Goal: Task Accomplishment & Management: Complete application form

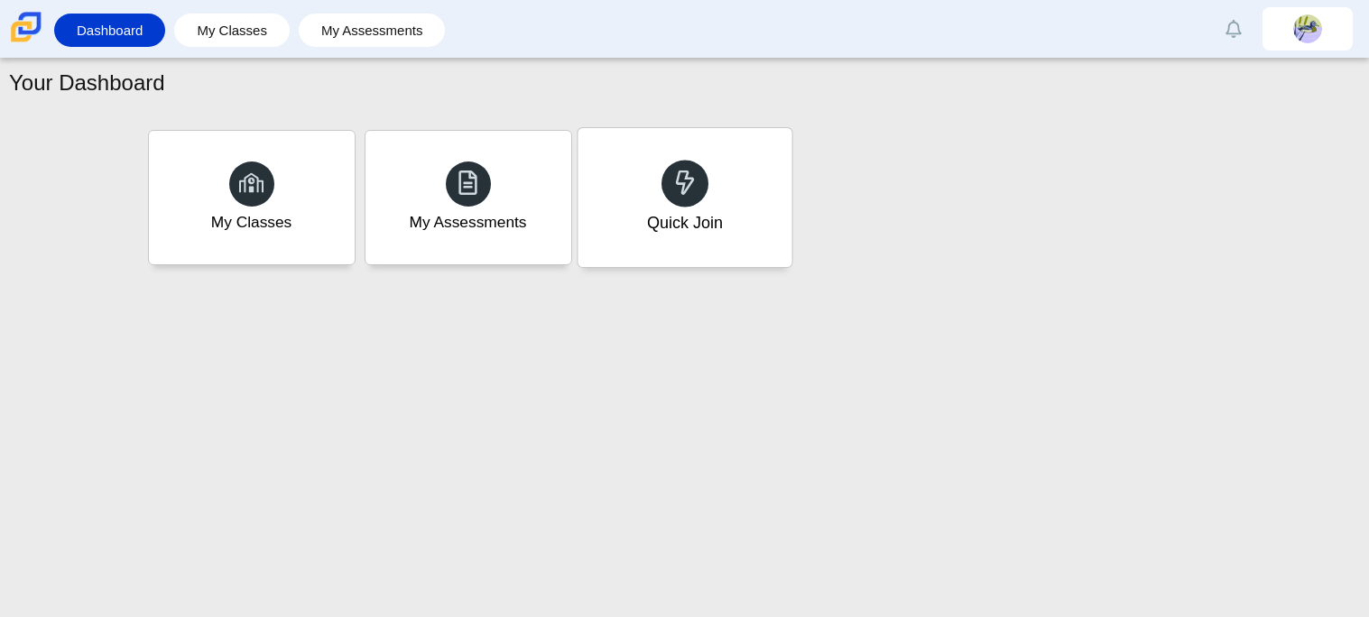
click at [625, 238] on div "Quick Join" at bounding box center [685, 197] width 214 height 139
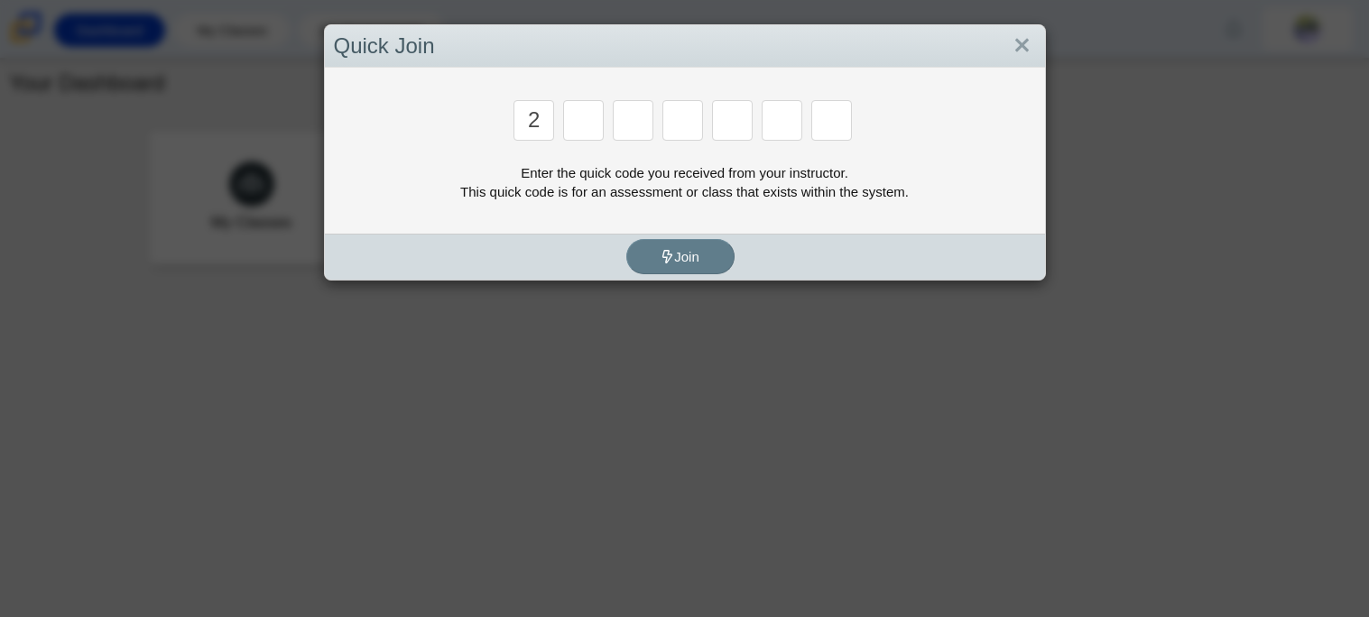
type input "2"
type input "c"
type input "u"
type input "p"
type input "s"
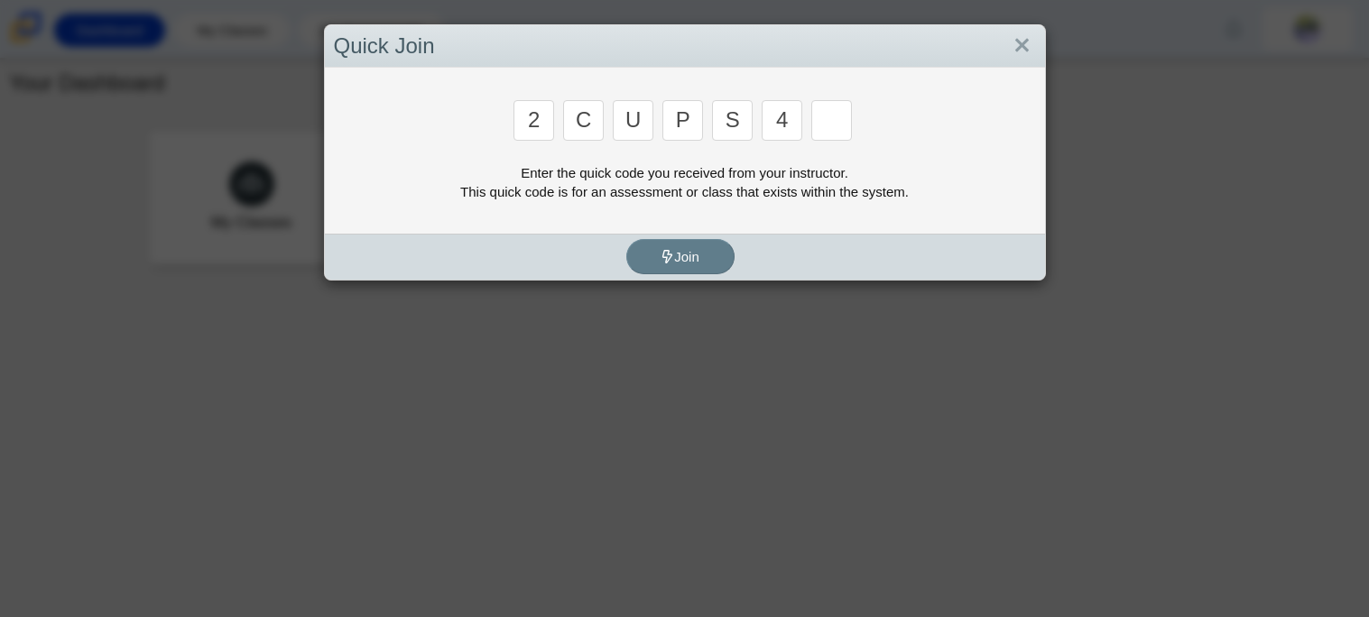
type input "4"
type input "a"
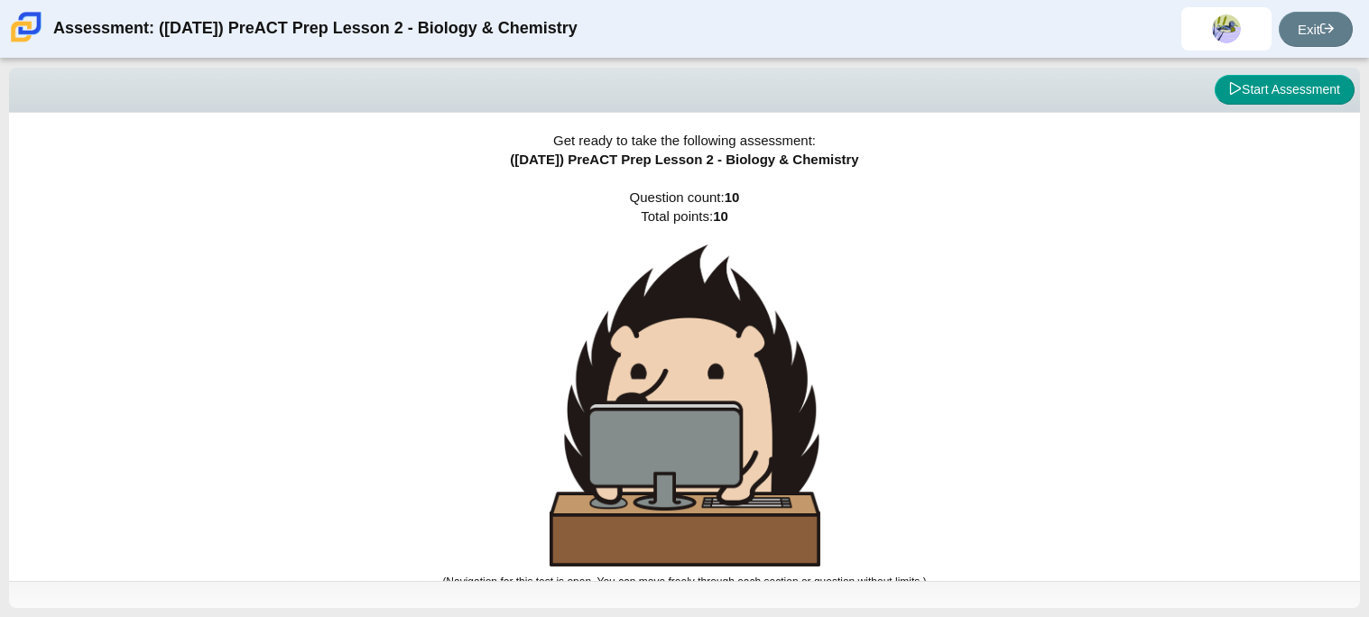
scroll to position [10, 0]
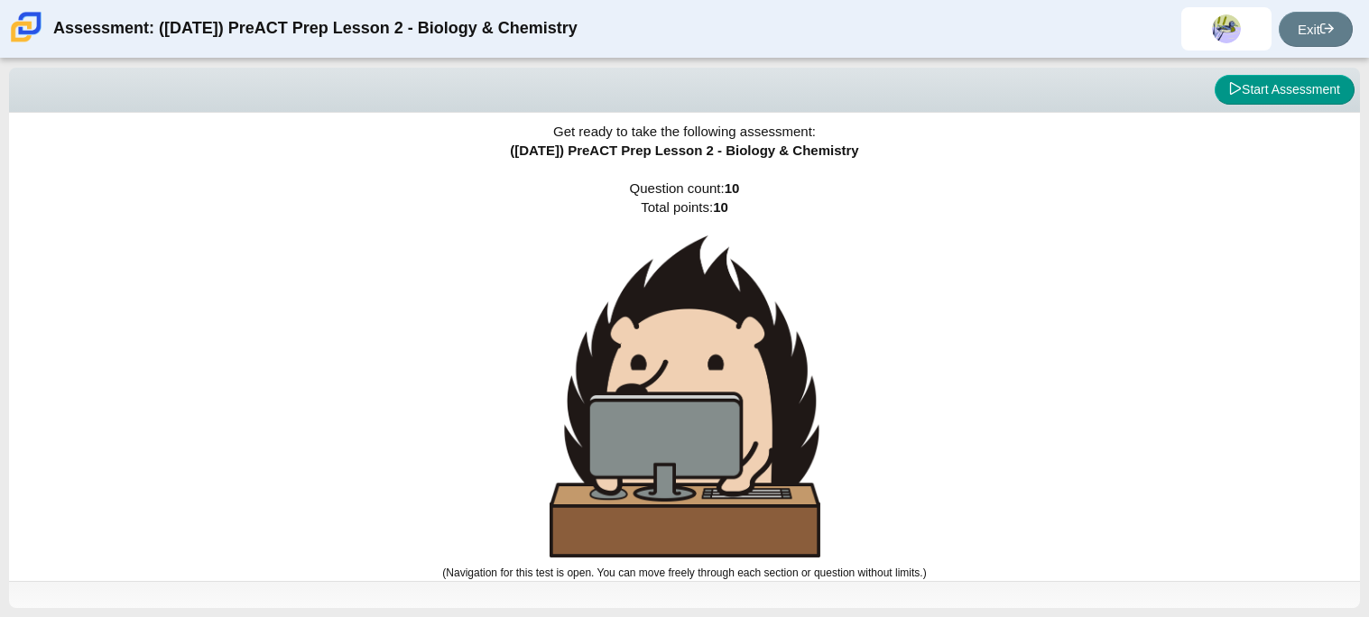
click at [1220, 110] on div "Viewing Question 0 of 10 in Pacing Mode Start Assessment" at bounding box center [684, 90] width 1351 height 45
click at [1230, 97] on button "Start Assessment" at bounding box center [1285, 90] width 140 height 31
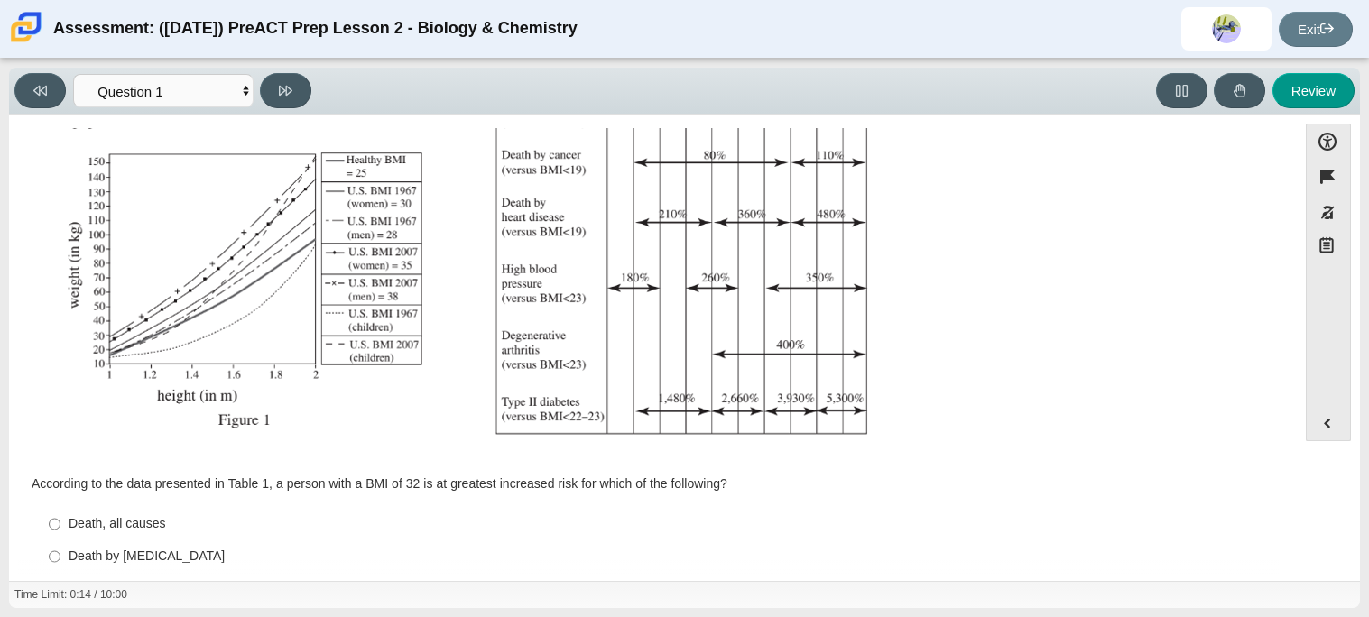
scroll to position [383, 0]
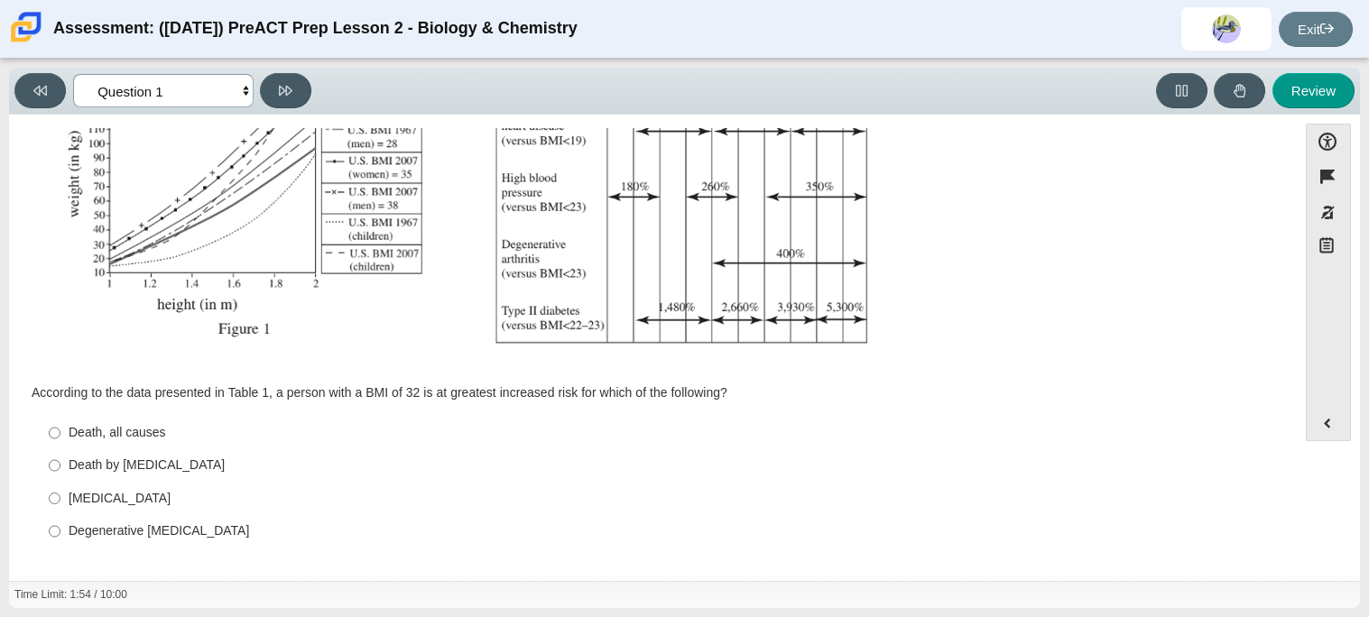
click at [224, 77] on select "Questions Question 1 Question 2 Question 3 Question 4 Question 5 Question 6 Que…" at bounding box center [163, 90] width 180 height 33
click at [73, 74] on select "Questions Question 1 Question 2 Question 3 Question 4 Question 5 Question 6 Que…" at bounding box center [163, 90] width 180 height 33
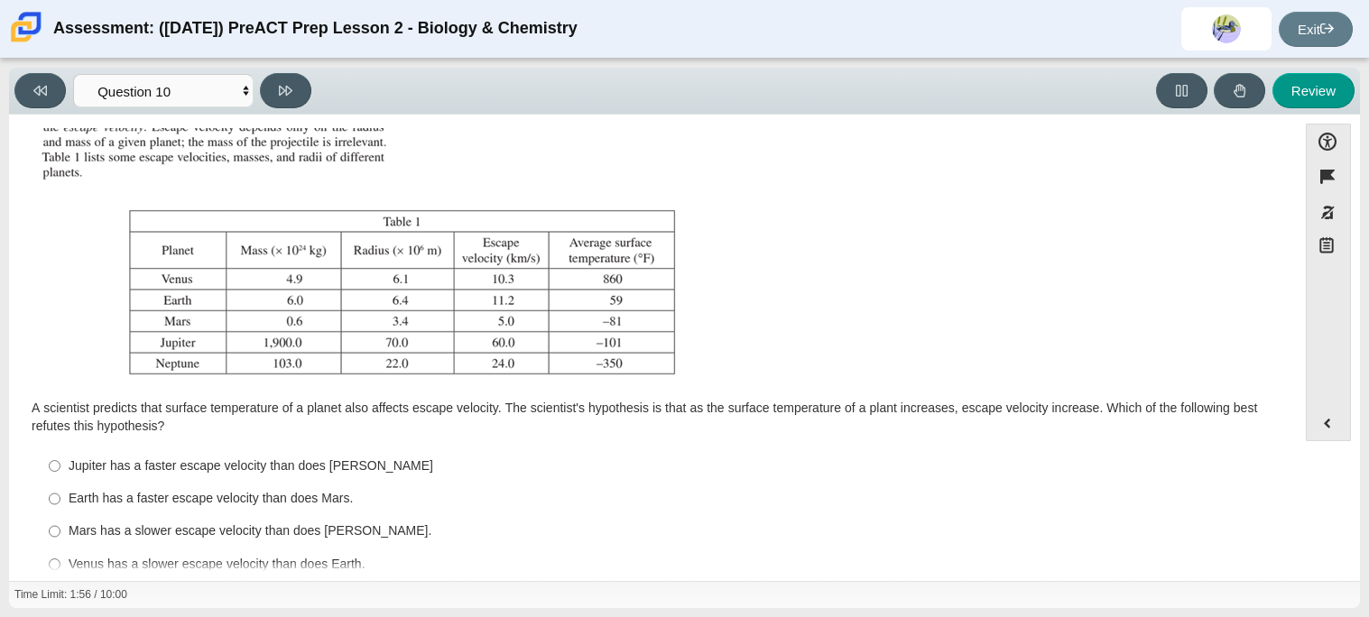
scroll to position [206, 0]
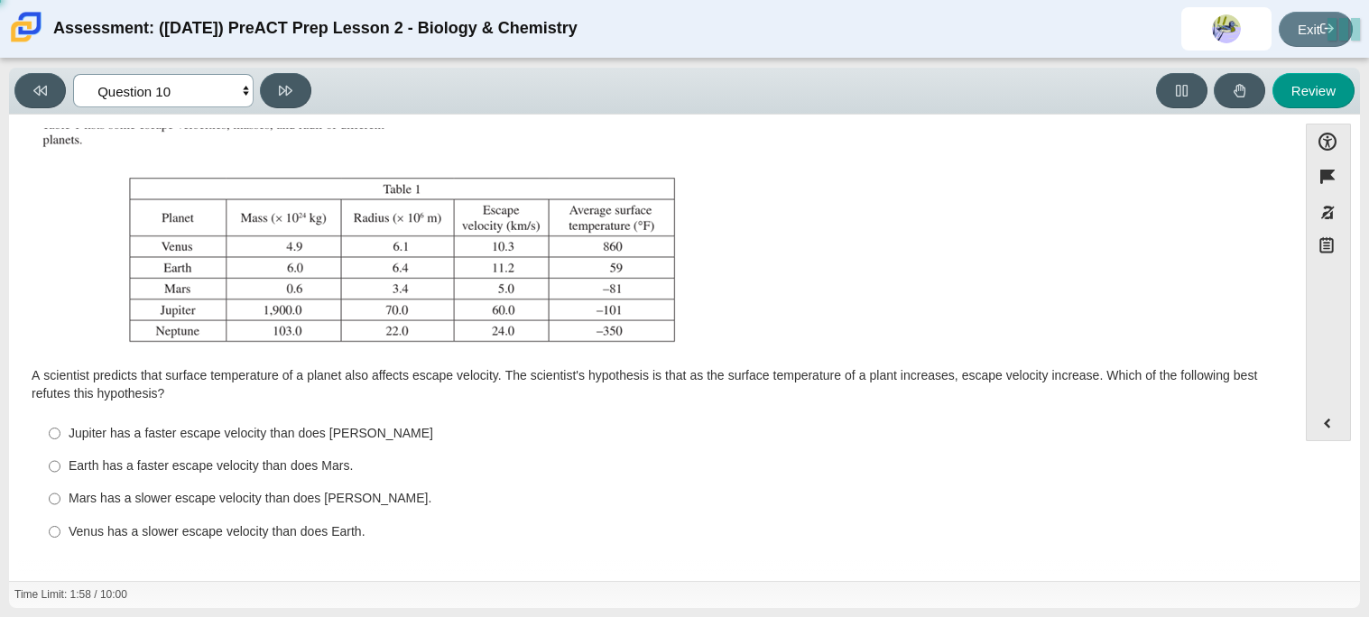
click at [151, 97] on select "Questions Question 1 Question 2 Question 3 Question 4 Question 5 Question 6 Que…" at bounding box center [163, 90] width 180 height 33
select select "f31ee183-ab53-48c9-9374-3a18949ab500"
click at [73, 74] on select "Questions Question 1 Question 2 Question 3 Question 4 Question 5 Question 6 Que…" at bounding box center [163, 90] width 180 height 33
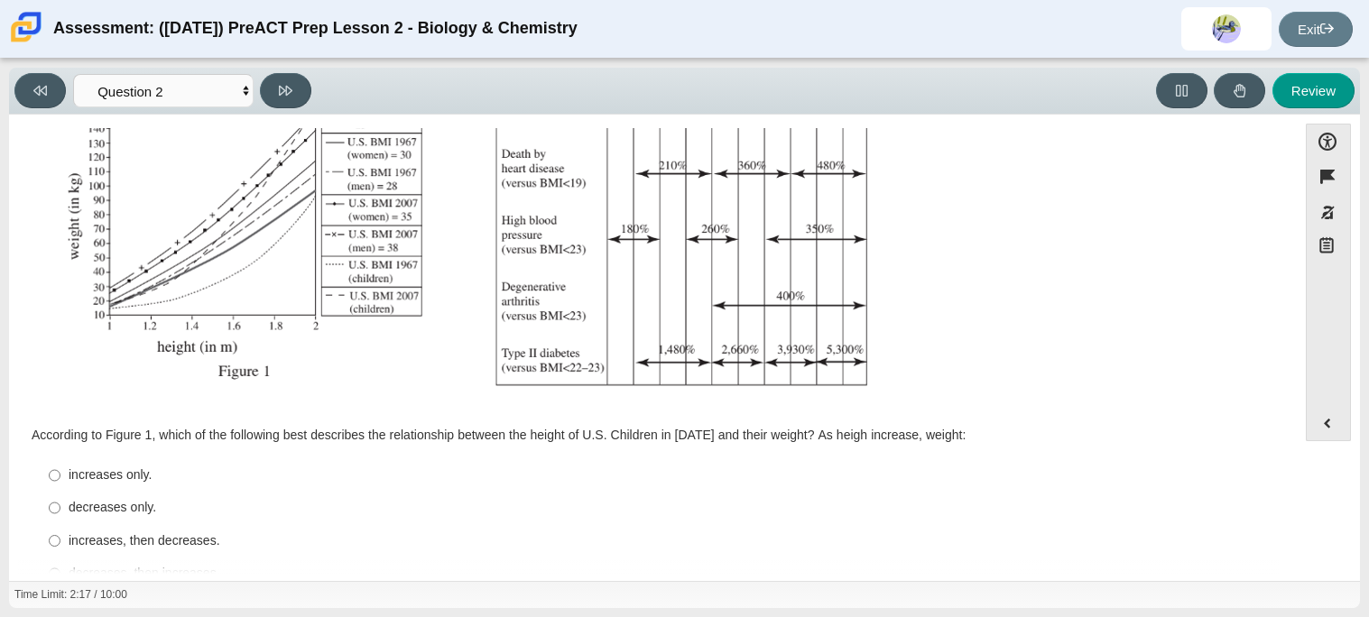
scroll to position [368, 0]
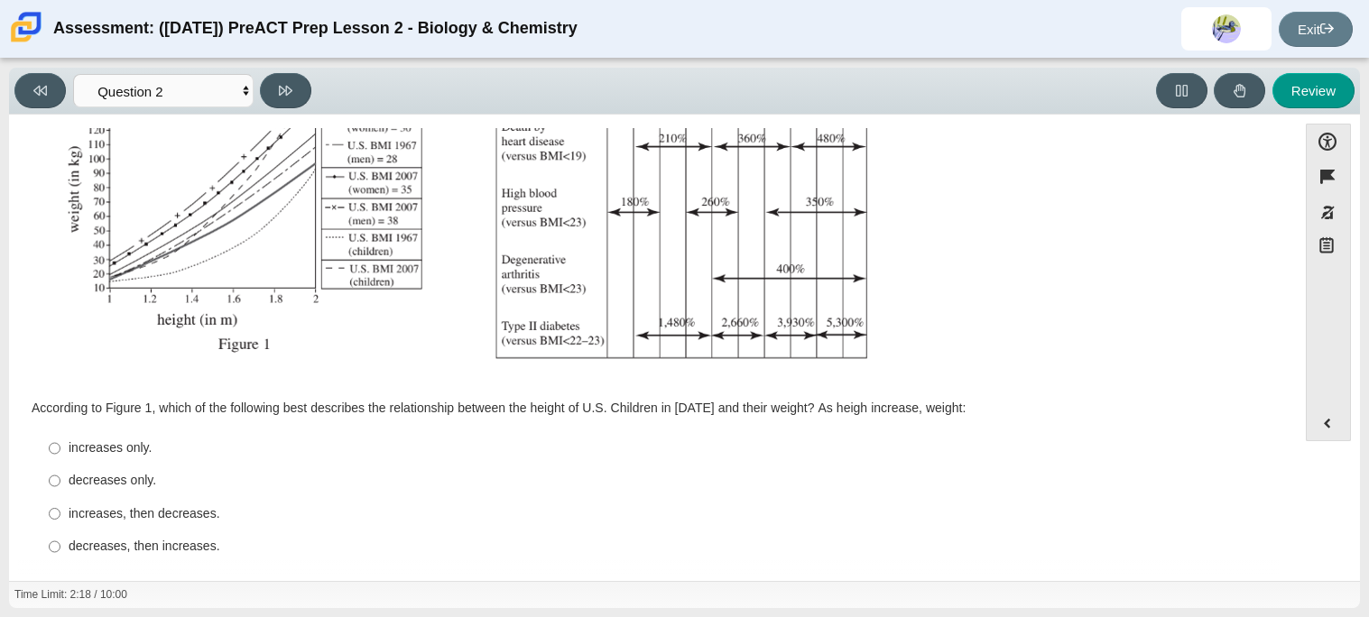
click at [97, 449] on div "increases only." at bounding box center [667, 448] width 1197 height 18
click at [60, 449] on input "increases only. increases only." at bounding box center [55, 448] width 12 height 32
radio input "true"
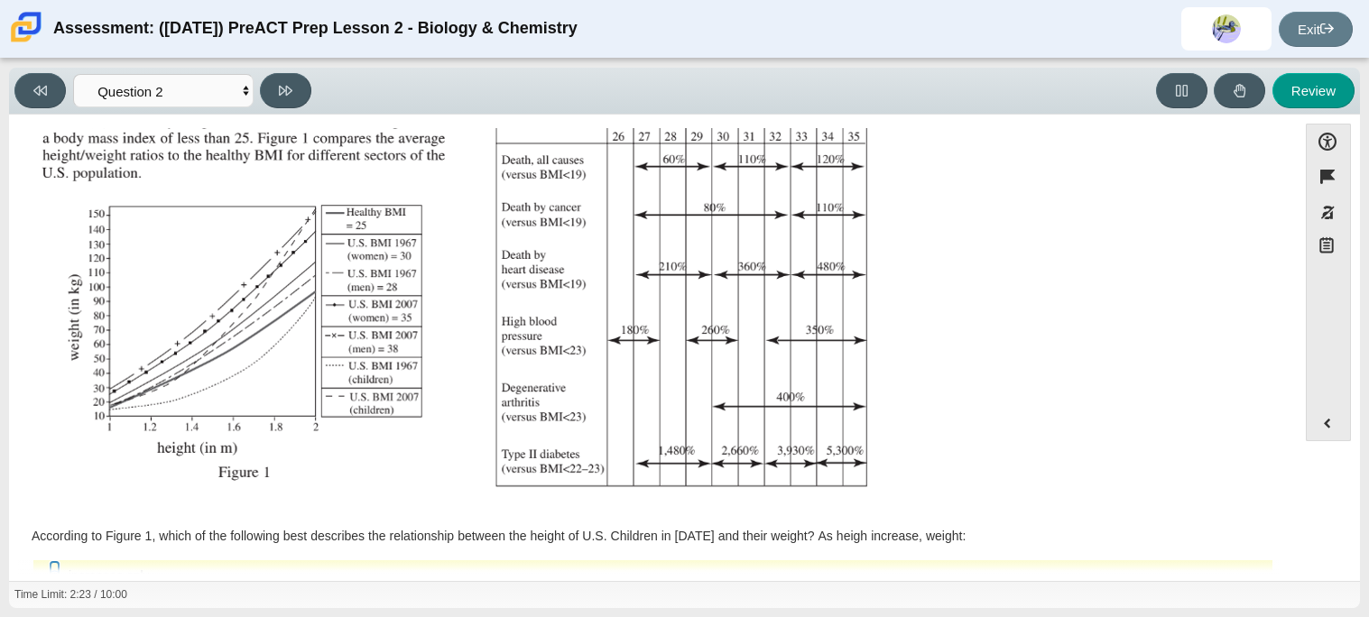
scroll to position [383, 0]
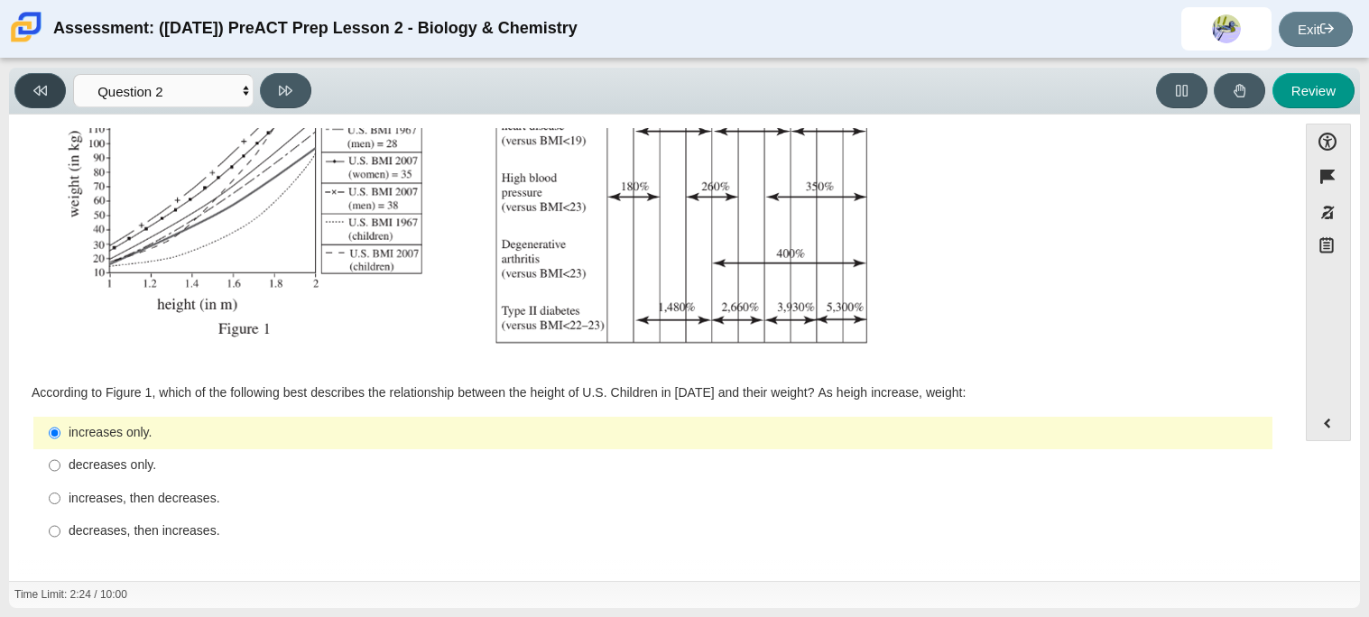
click at [53, 89] on button at bounding box center [39, 90] width 51 height 35
select select "88c27e0d-eae0-4ba9-ac20-9160ce6547ef"
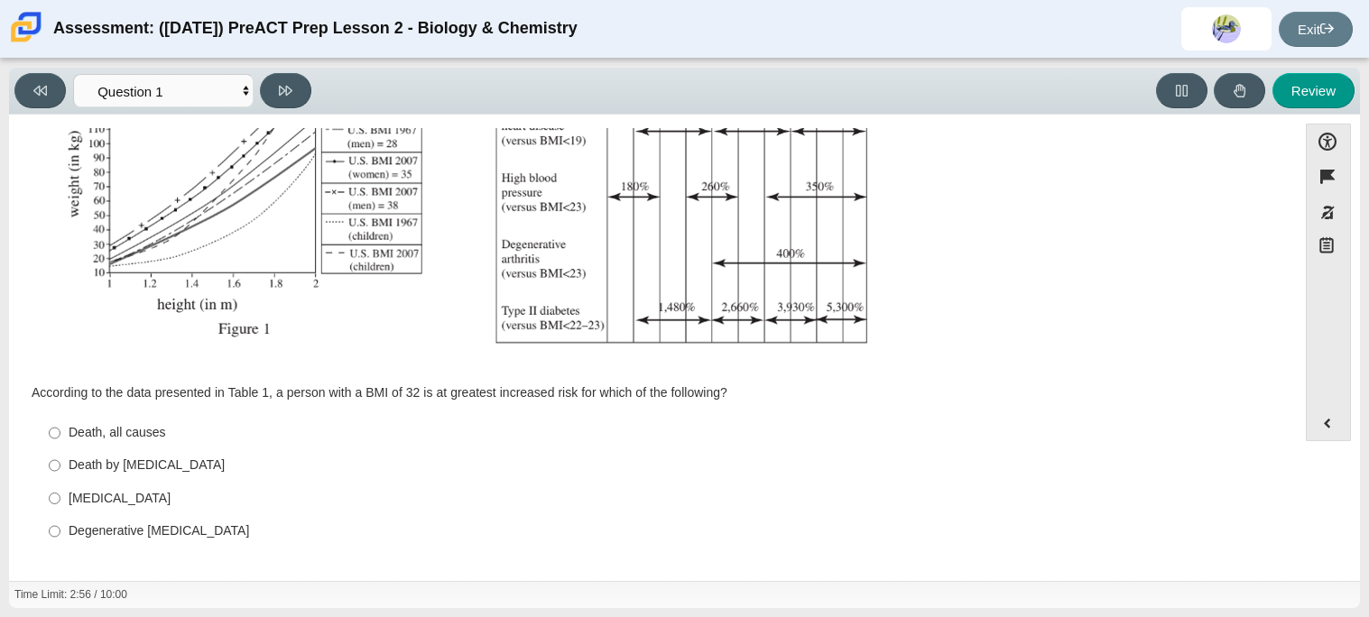
click at [110, 424] on div "Death, all causes" at bounding box center [667, 433] width 1197 height 18
click at [60, 423] on input "Death, all causes Death, all causes" at bounding box center [55, 433] width 12 height 32
radio input "true"
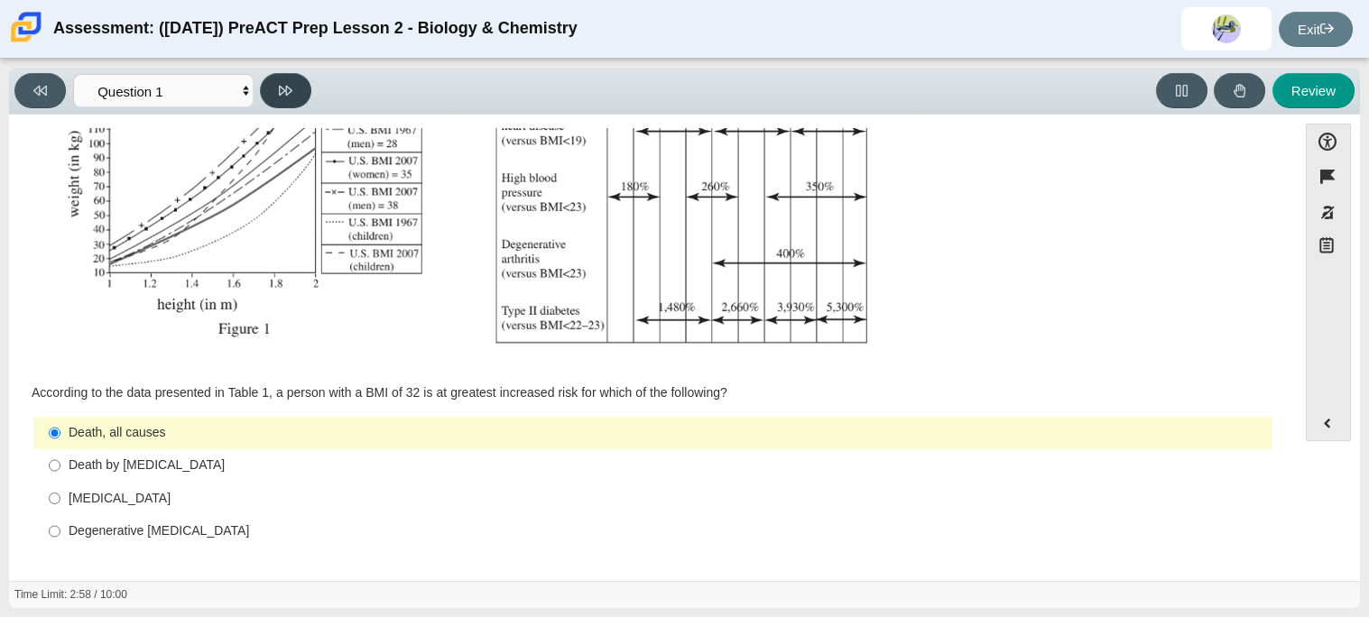
click at [273, 103] on button at bounding box center [285, 90] width 51 height 35
select select "45e82964-709e-4180-9336-970e18221224"
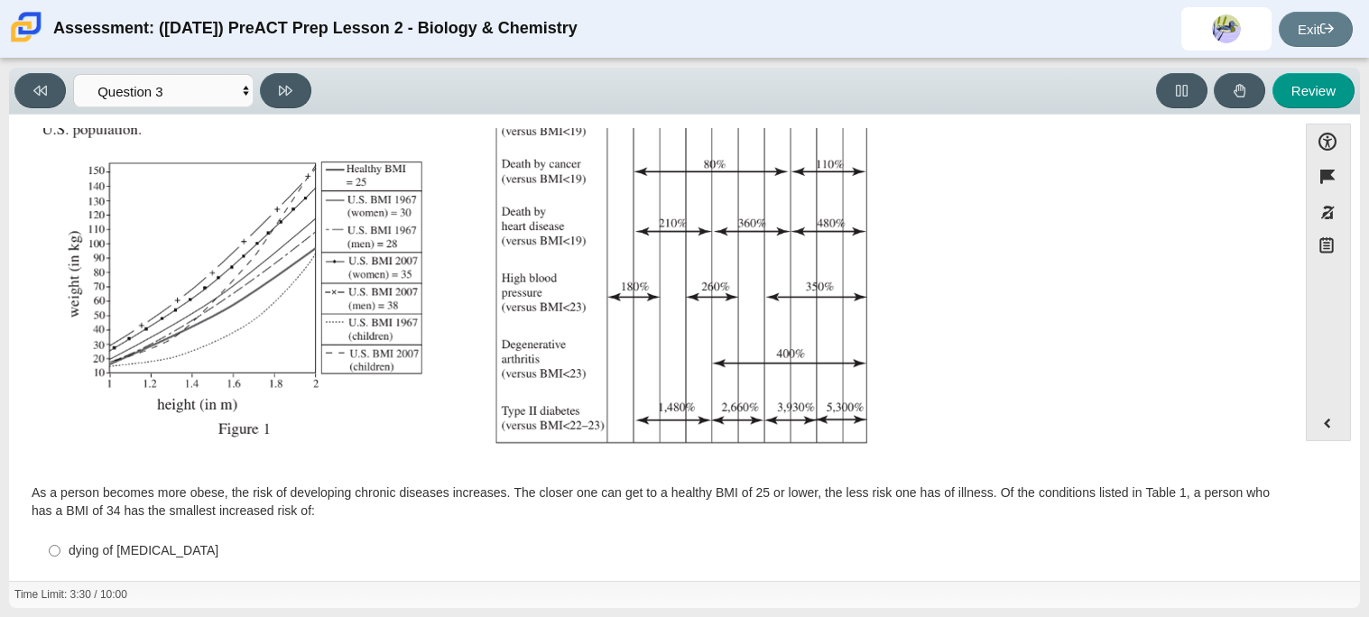
scroll to position [402, 0]
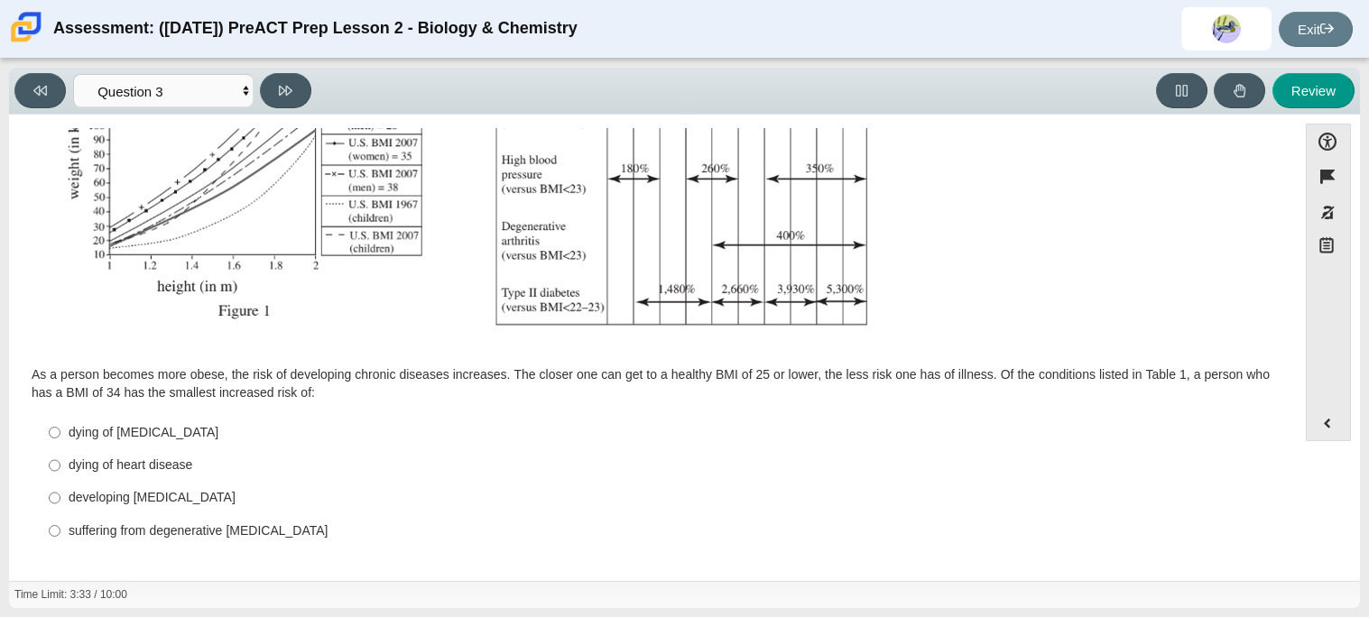
click at [452, 375] on div "As a person becomes more obese, the risk of developing chronic diseases increas…" at bounding box center [653, 383] width 1243 height 35
click at [126, 501] on div "developing type II diabetes" at bounding box center [667, 498] width 1197 height 18
click at [60, 501] on input "developing type II diabetes developing type II diabetes" at bounding box center [55, 498] width 12 height 32
radio input "true"
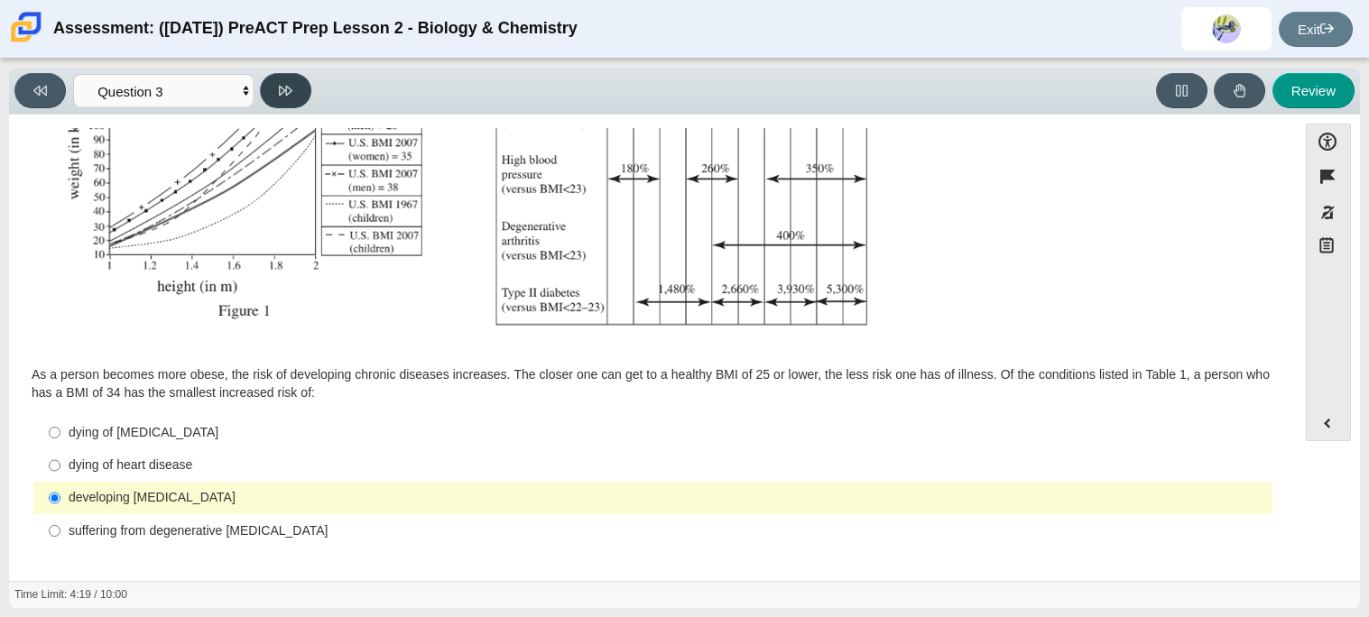
click at [275, 80] on button at bounding box center [285, 90] width 51 height 35
select select "71dcacfe-cf8b-4cdc-be22-b82c8aec5da2"
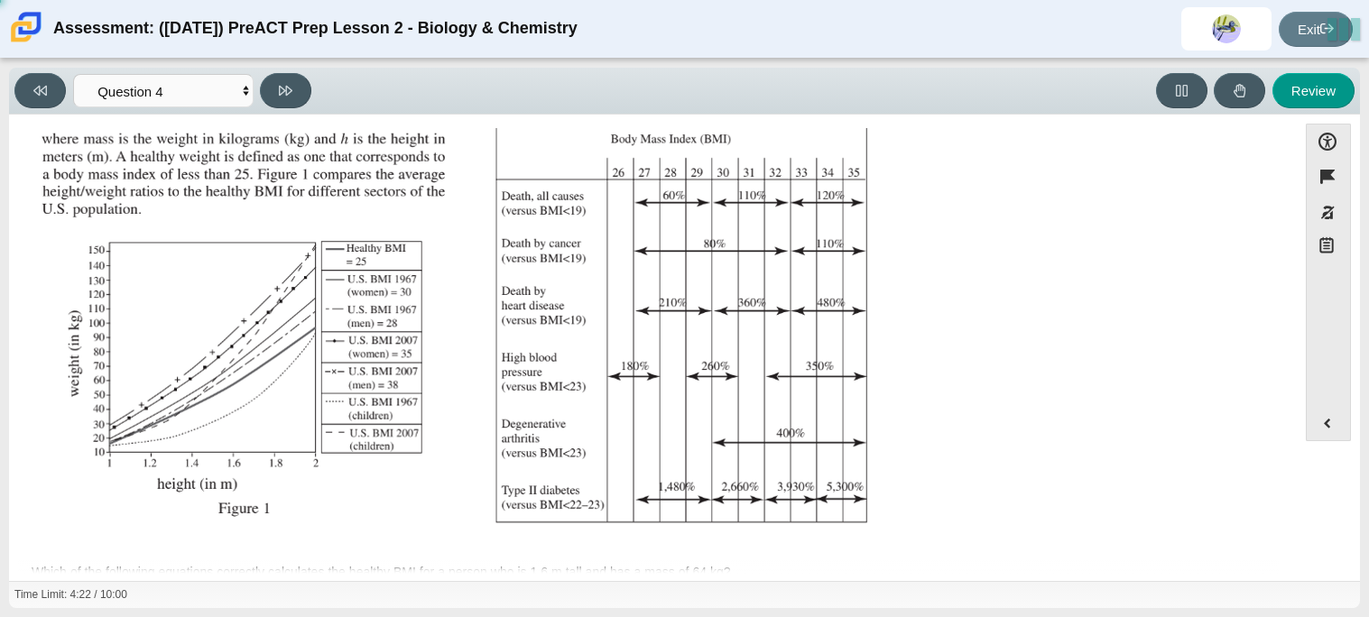
scroll to position [385, 0]
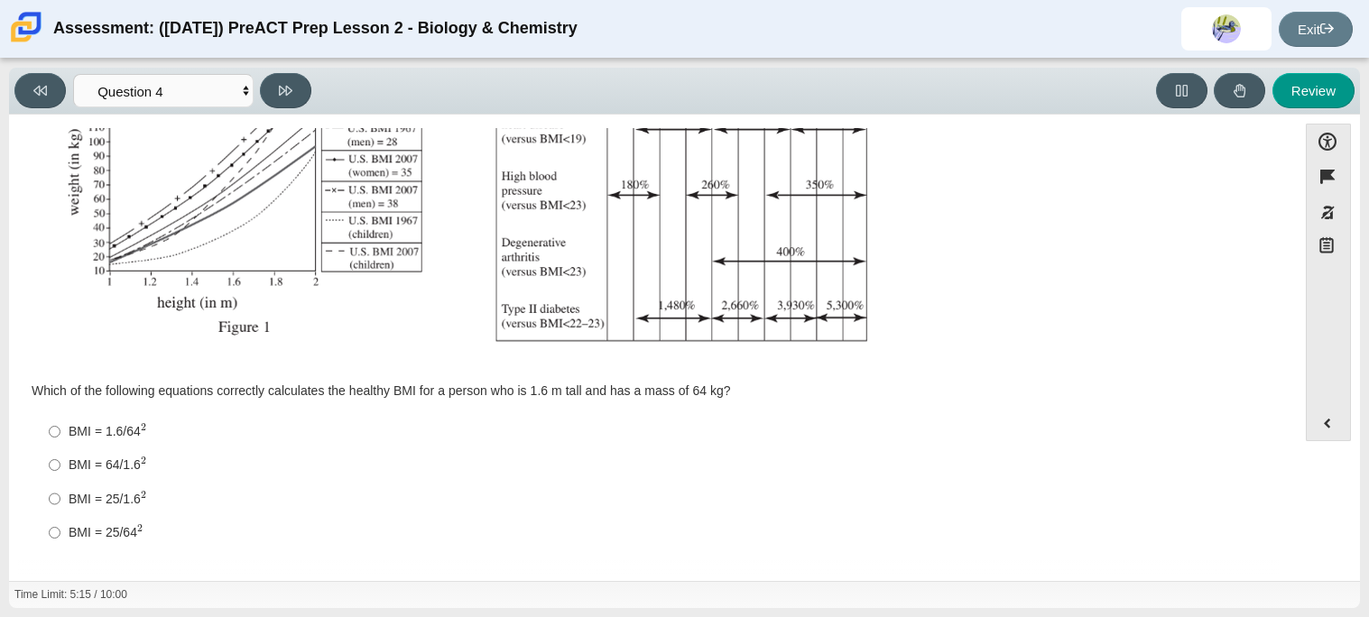
click at [83, 538] on div "BMI = 25/64 2" at bounding box center [667, 532] width 1197 height 19
click at [60, 538] on input "BMI = 25/64 2 BMI = 25/642" at bounding box center [55, 532] width 12 height 33
radio input "true"
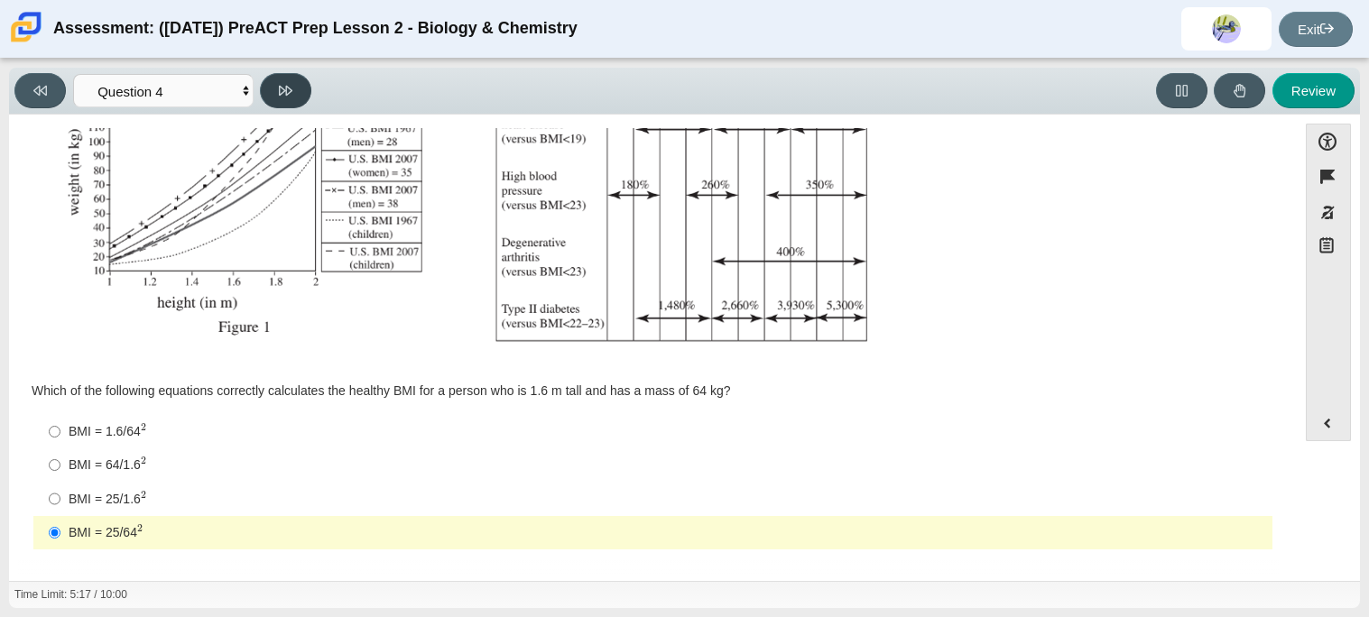
click at [274, 83] on button at bounding box center [285, 90] width 51 height 35
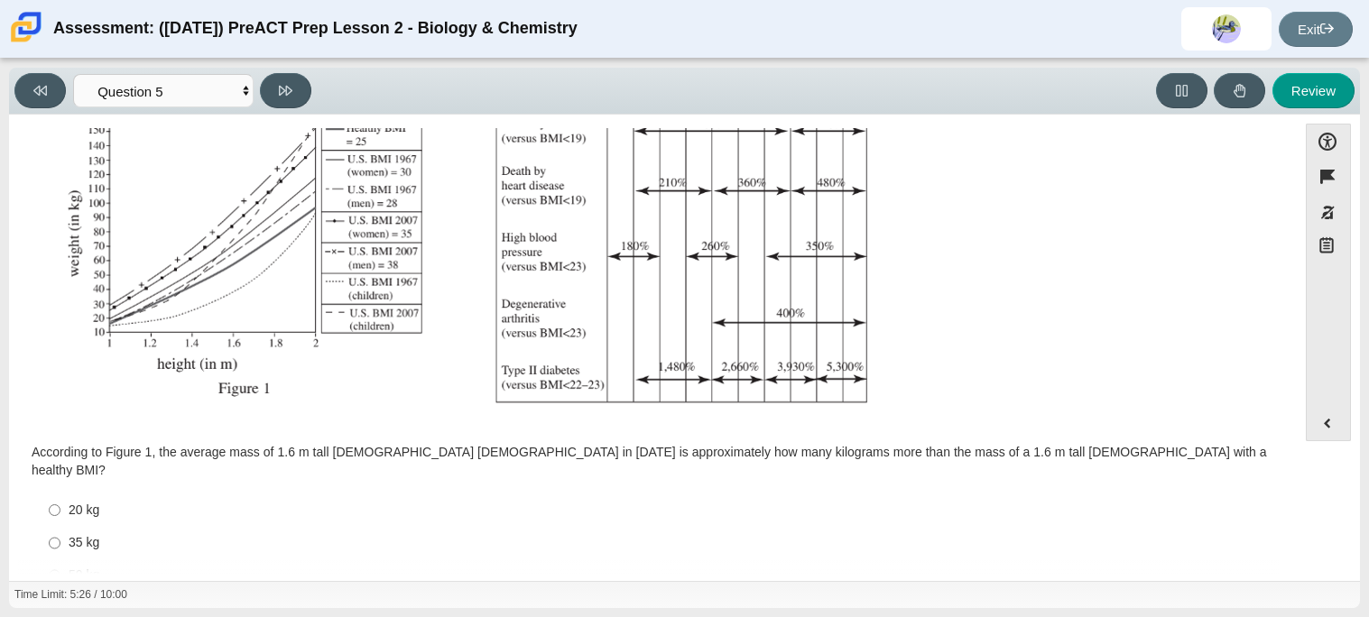
scroll to position [383, 0]
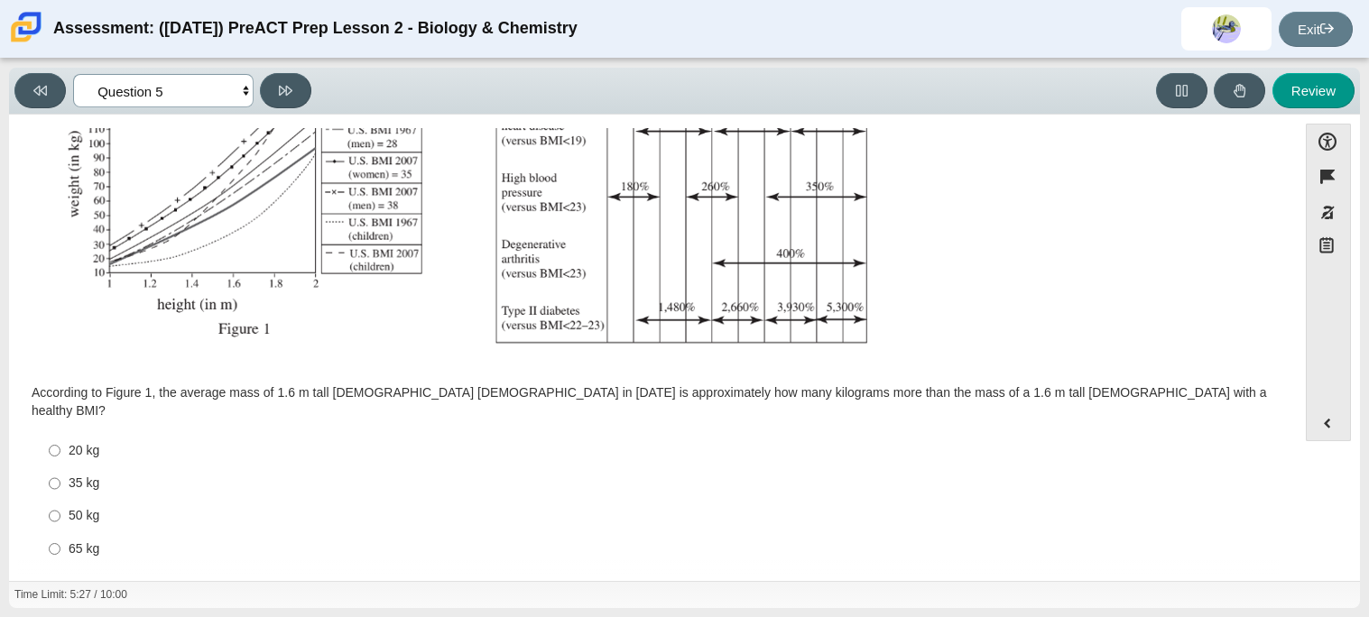
click at [236, 89] on select "Questions Question 1 Question 2 Question 3 Question 4 Question 5 Question 6 Que…" at bounding box center [163, 90] width 180 height 33
click at [73, 74] on select "Questions Question 1 Question 2 Question 3 Question 4 Question 5 Question 6 Que…" at bounding box center [163, 90] width 180 height 33
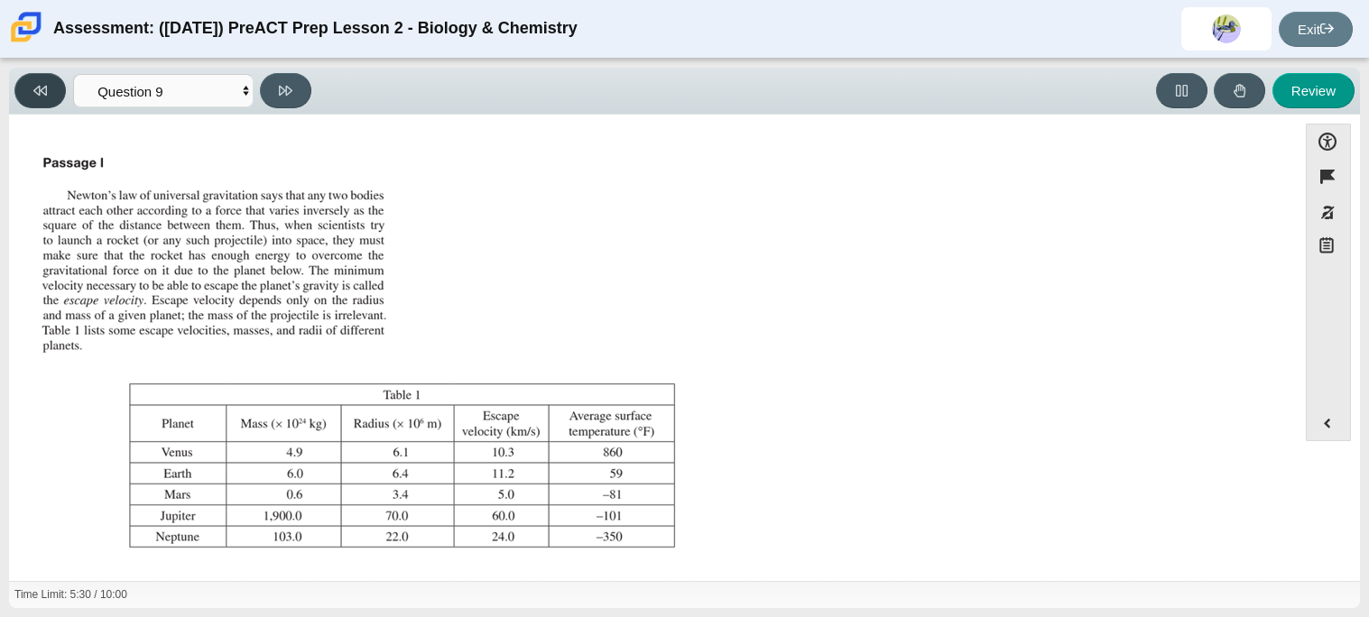
click at [41, 84] on icon at bounding box center [40, 91] width 14 height 14
click at [28, 83] on button at bounding box center [39, 90] width 51 height 35
select select "c6558c8b-086a-4b4c-b582-9428309971ba"
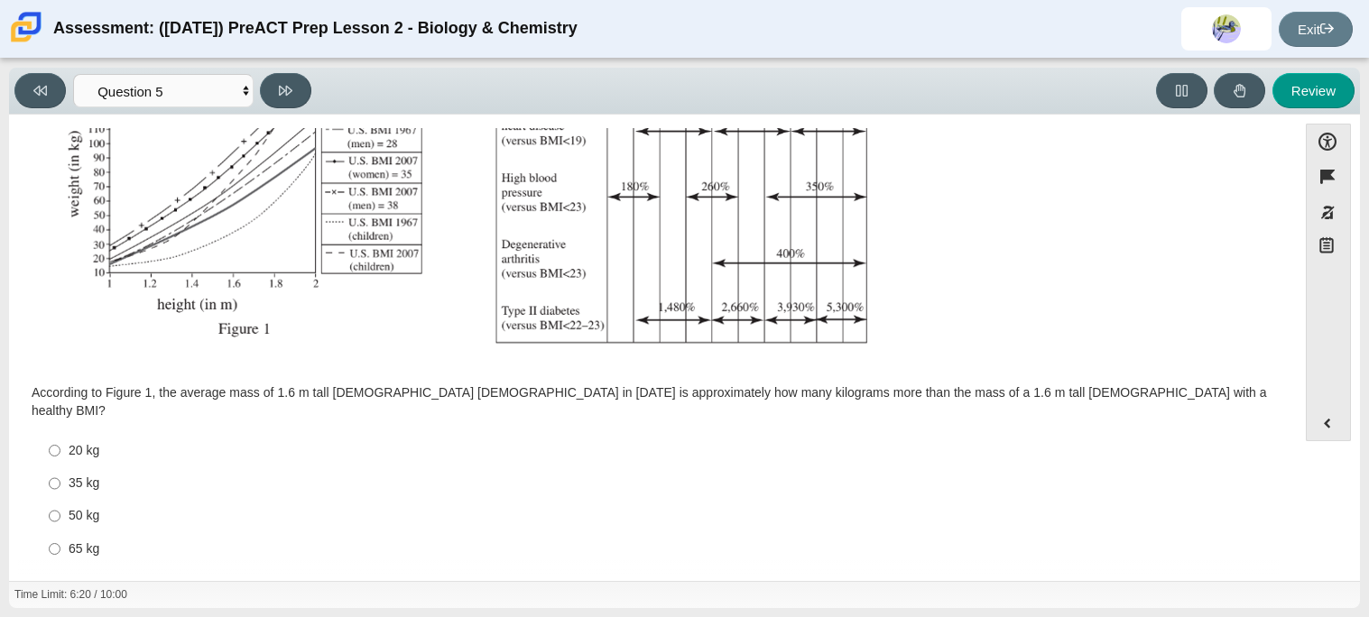
click at [66, 535] on label "65 kg 65 kg" at bounding box center [654, 548] width 1236 height 32
click at [60, 535] on input "65 kg 65 kg" at bounding box center [55, 548] width 12 height 32
radio input "true"
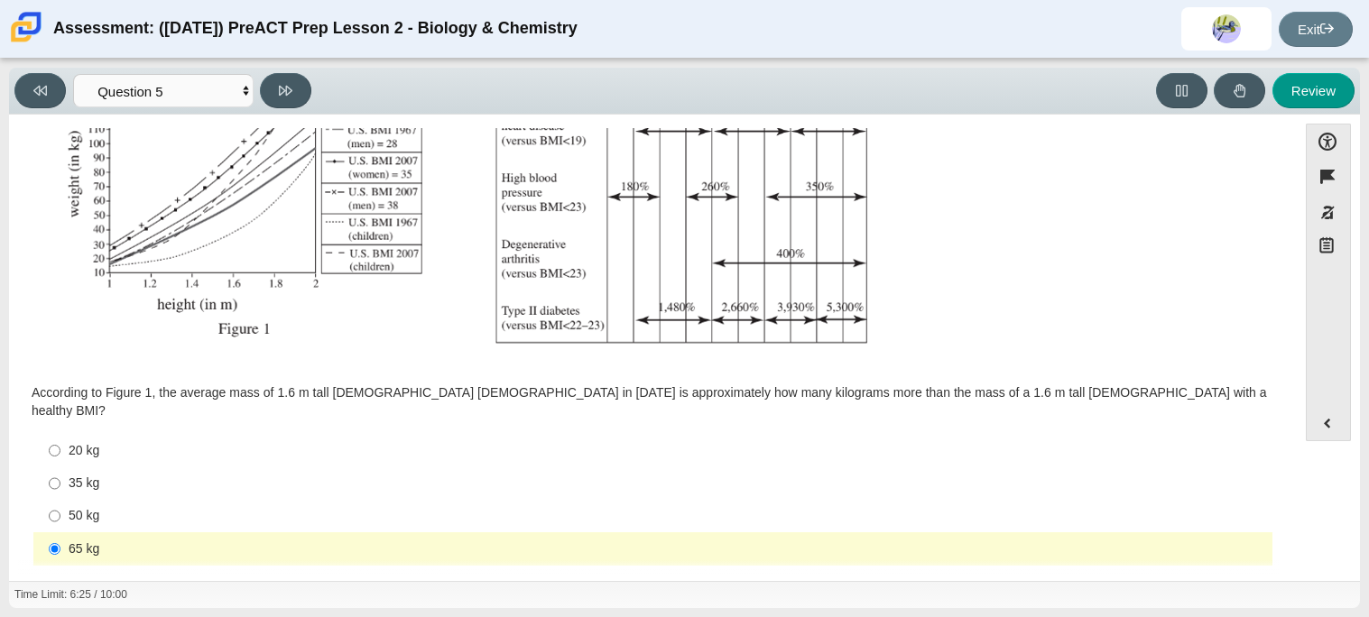
click at [72, 442] on div "20 kg" at bounding box center [667, 451] width 1197 height 18
click at [60, 434] on input "20 kg 20 kg" at bounding box center [55, 450] width 12 height 32
radio input "true"
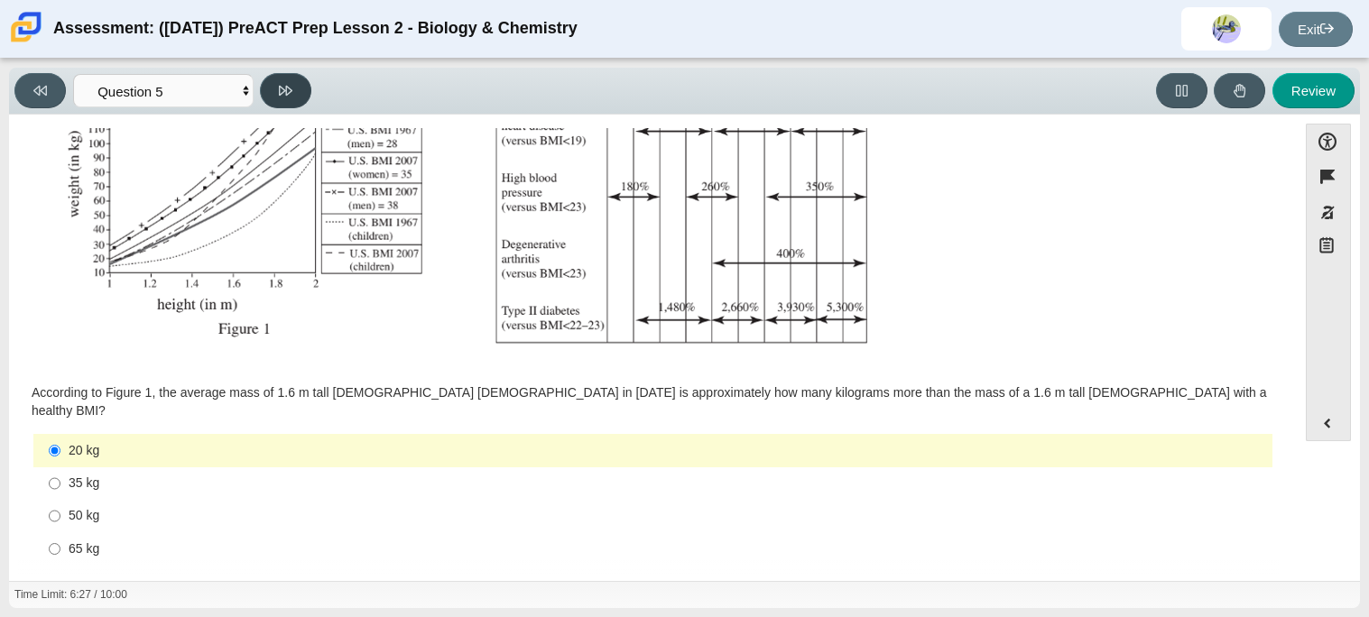
click at [299, 102] on button at bounding box center [285, 90] width 51 height 35
select select "74d98ab6-2529-481e-9250-4e9263ec31cd"
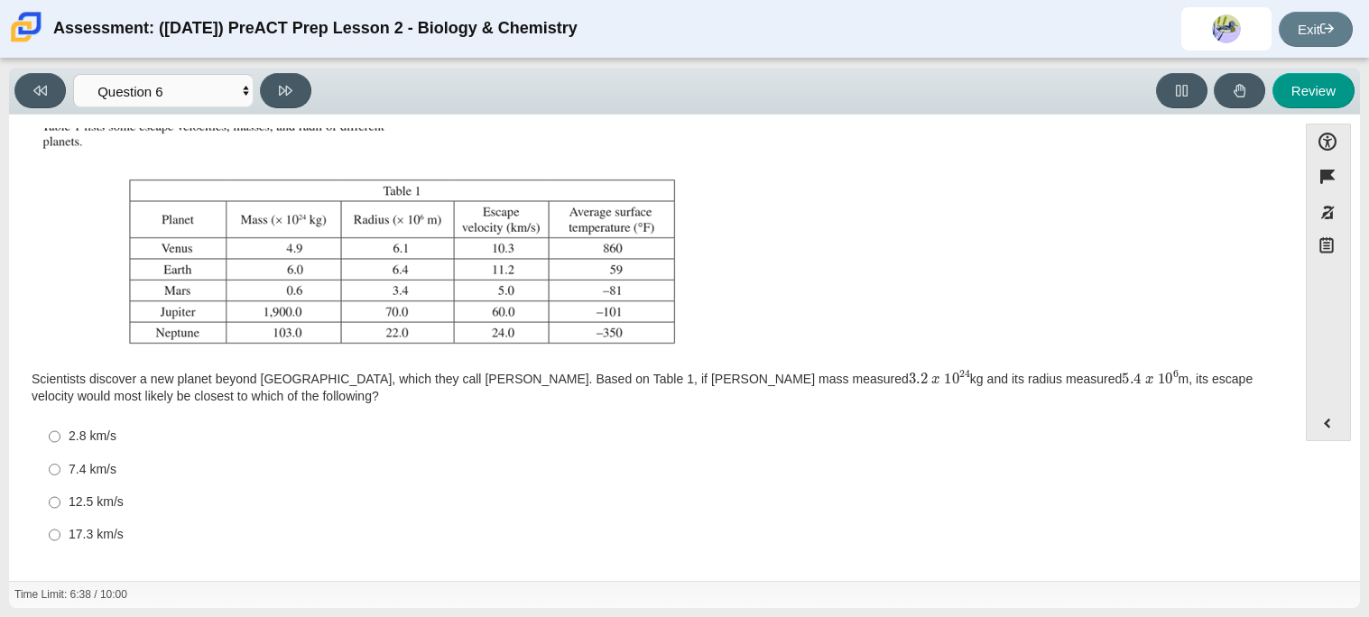
scroll to position [207, 0]
click at [64, 508] on label "12.5 km/s 12.5 km/s" at bounding box center [654, 500] width 1236 height 32
click at [60, 508] on input "12.5 km/s 12.5 km/s" at bounding box center [55, 500] width 12 height 32
radio input "true"
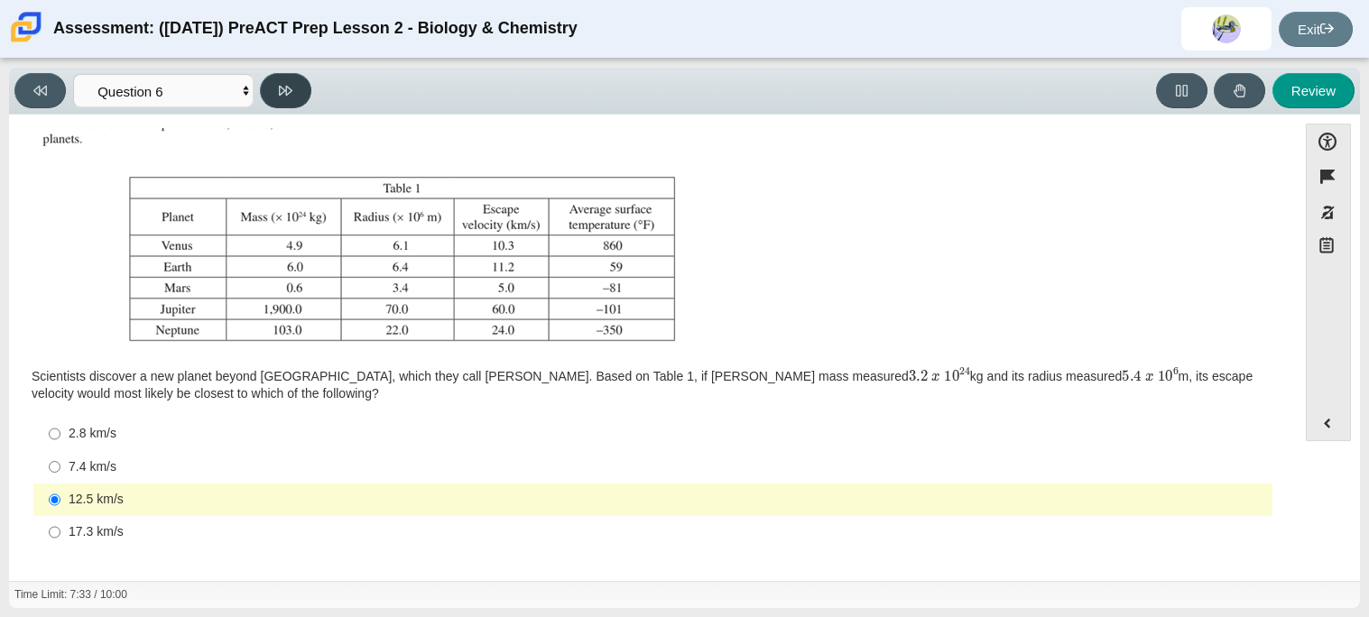
click at [286, 102] on button at bounding box center [285, 90] width 51 height 35
select select "31694628-7769-4744-9964-d3ed6115c03c"
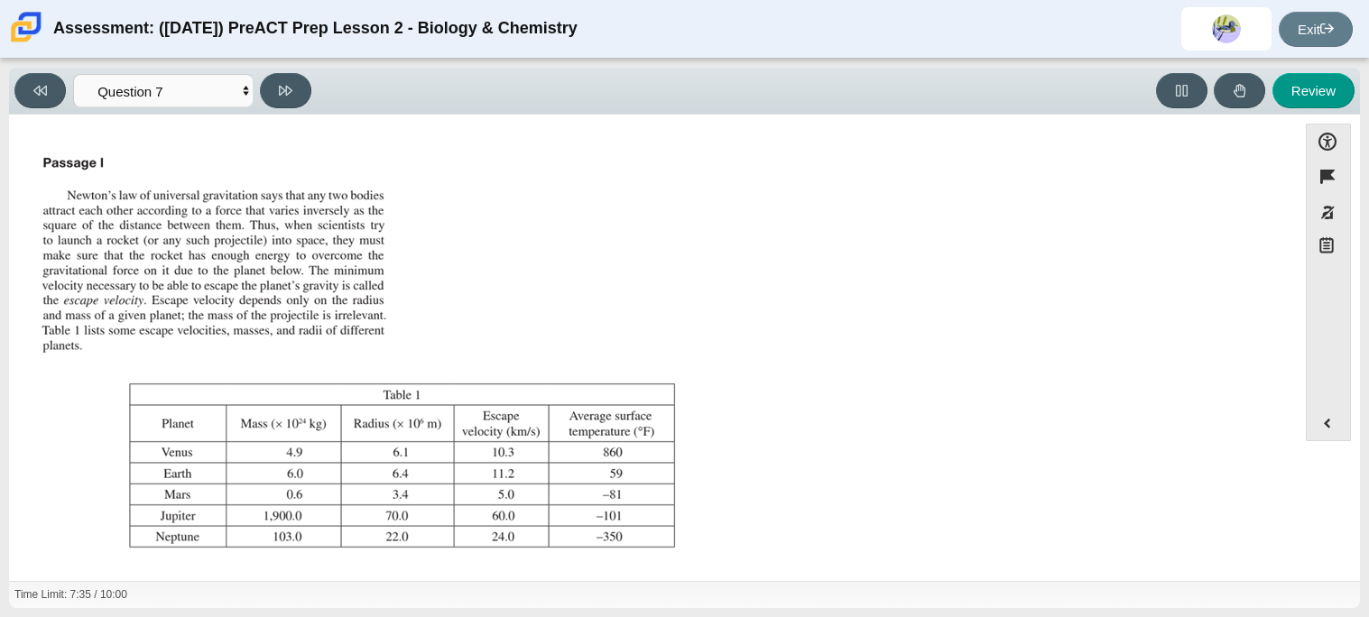
scroll to position [189, 0]
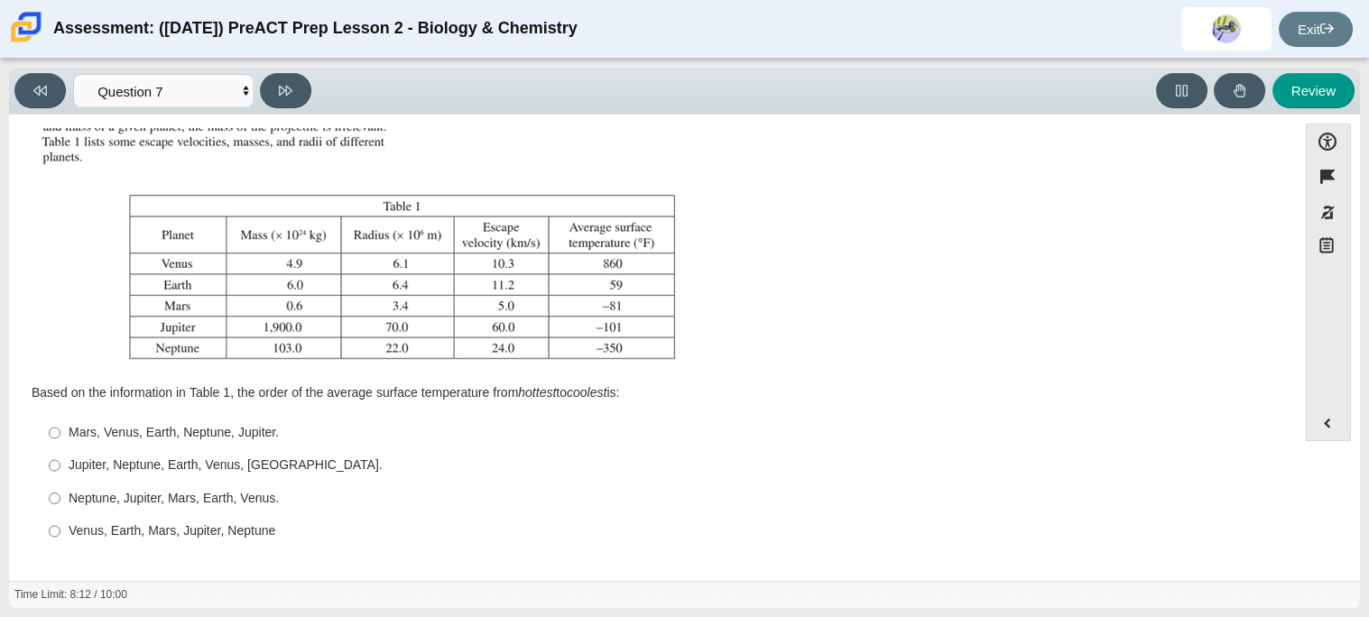
click at [254, 531] on div "Venus, Earth, Mars, Jupiter, Neptune" at bounding box center [667, 531] width 1197 height 18
click at [60, 531] on input "Venus, Earth, Mars, Jupiter, Neptune Venus, Earth, Mars, Jupiter, Neptune" at bounding box center [55, 531] width 12 height 32
radio input "true"
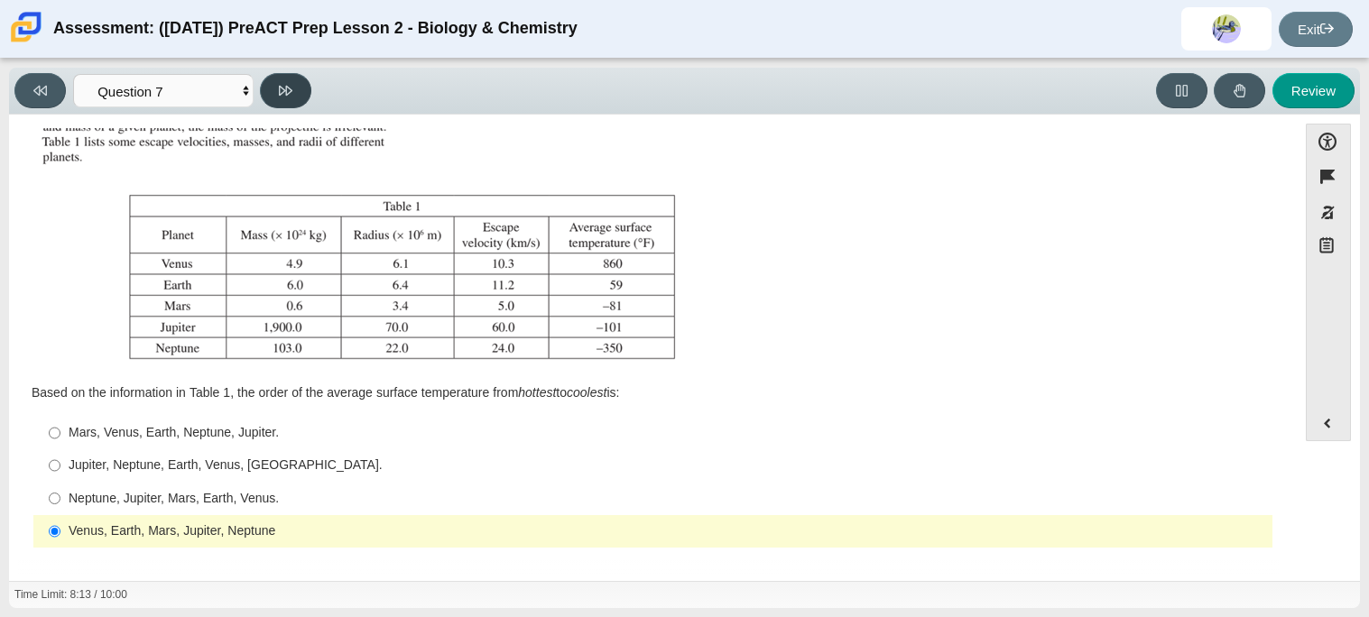
click at [290, 88] on icon at bounding box center [286, 91] width 14 height 10
select select "02960795-9514-4c41-985f-77b6951c8514"
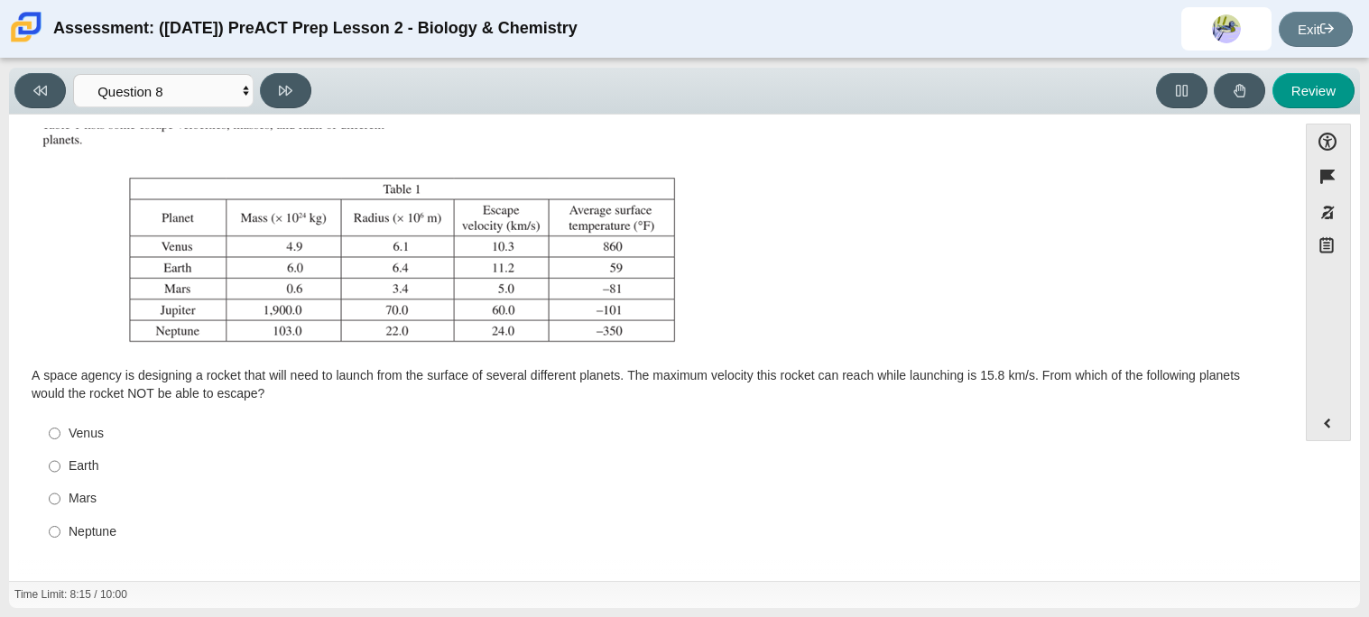
scroll to position [205, 0]
click at [104, 440] on div "Venus" at bounding box center [667, 435] width 1197 height 18
click at [60, 440] on input "Venus Venus" at bounding box center [55, 434] width 12 height 32
radio input "true"
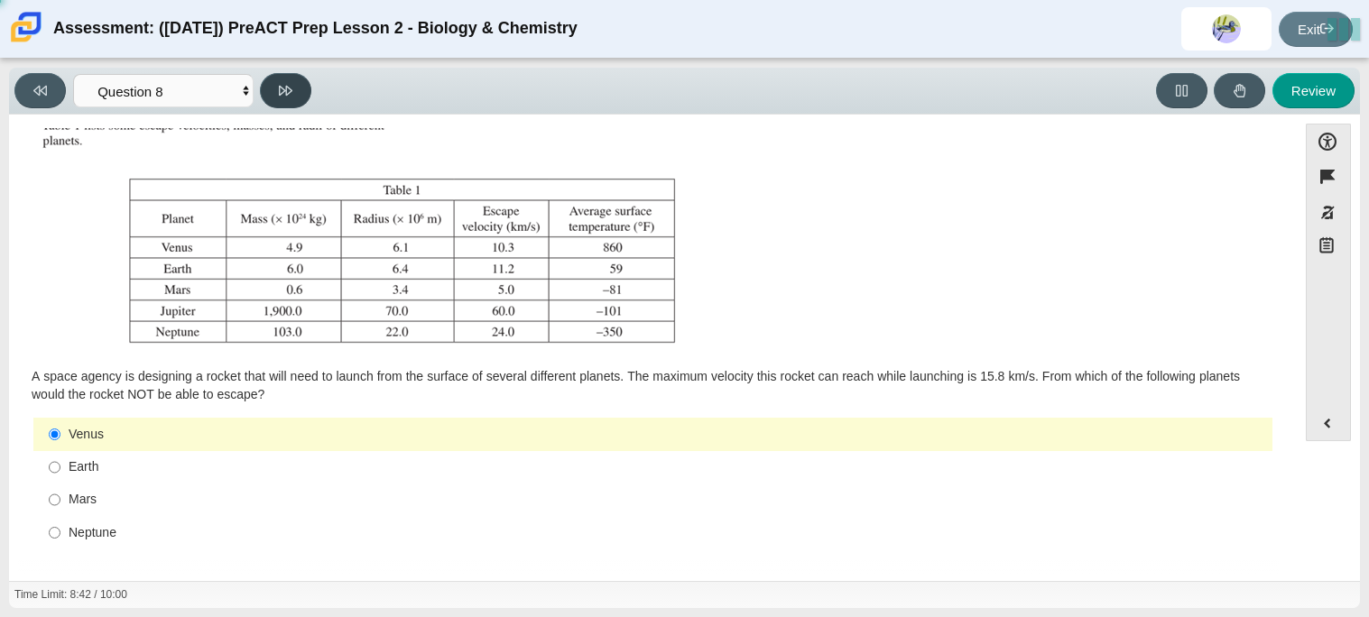
click at [296, 80] on button at bounding box center [285, 90] width 51 height 35
select select "ef19177f-9eb9-441f-a0b9-65cd4e602bb5"
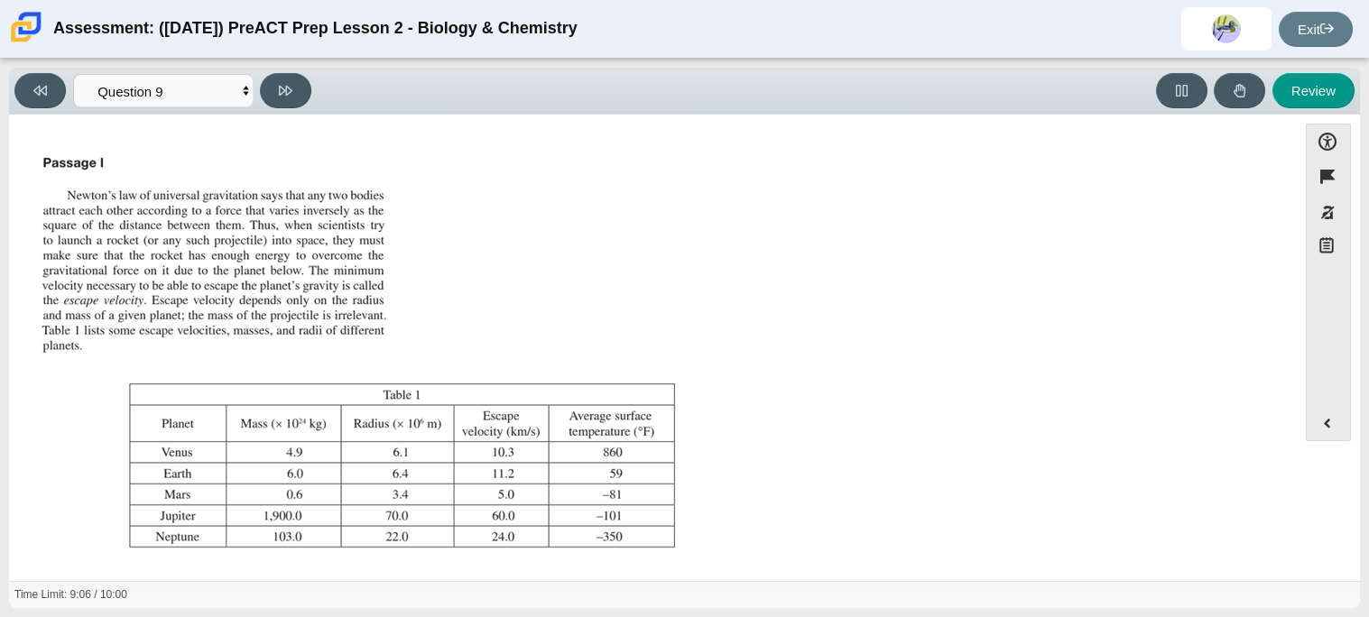
scroll to position [189, 0]
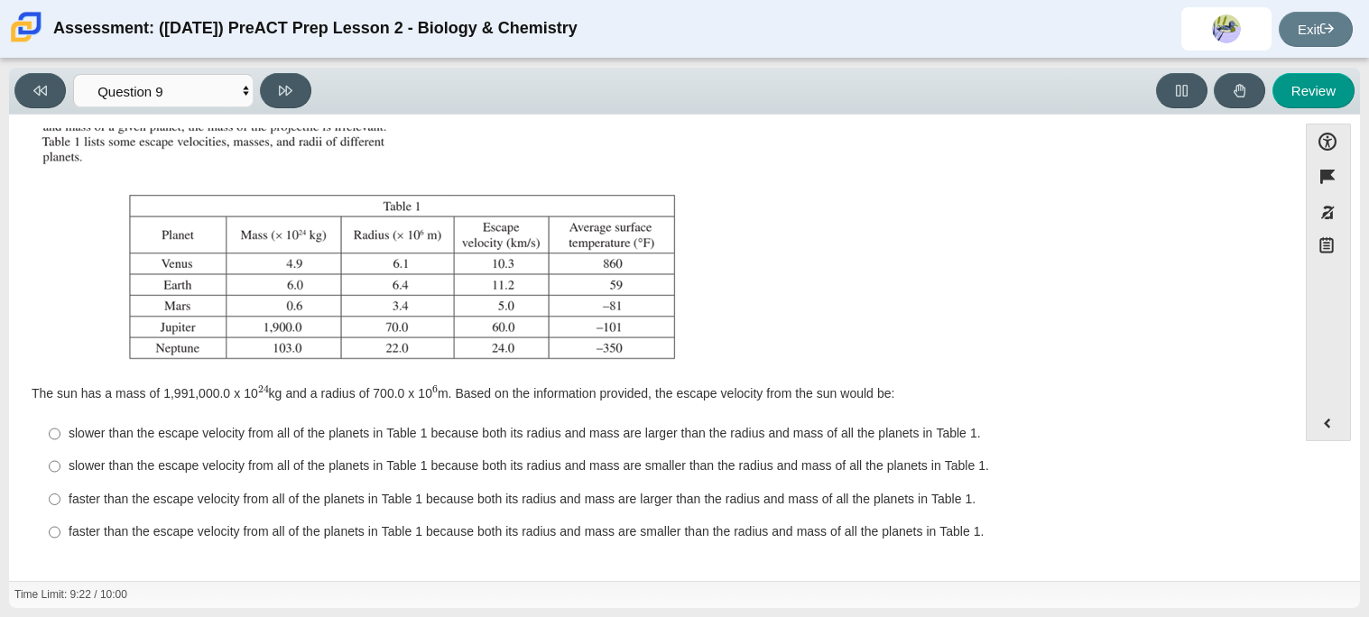
click at [568, 475] on label "slower than the escape velocity from all of the planets in Table 1 because both…" at bounding box center [654, 466] width 1236 height 32
click at [60, 475] on input "slower than the escape velocity from all of the planets in Table 1 because both…" at bounding box center [55, 466] width 12 height 32
radio input "true"
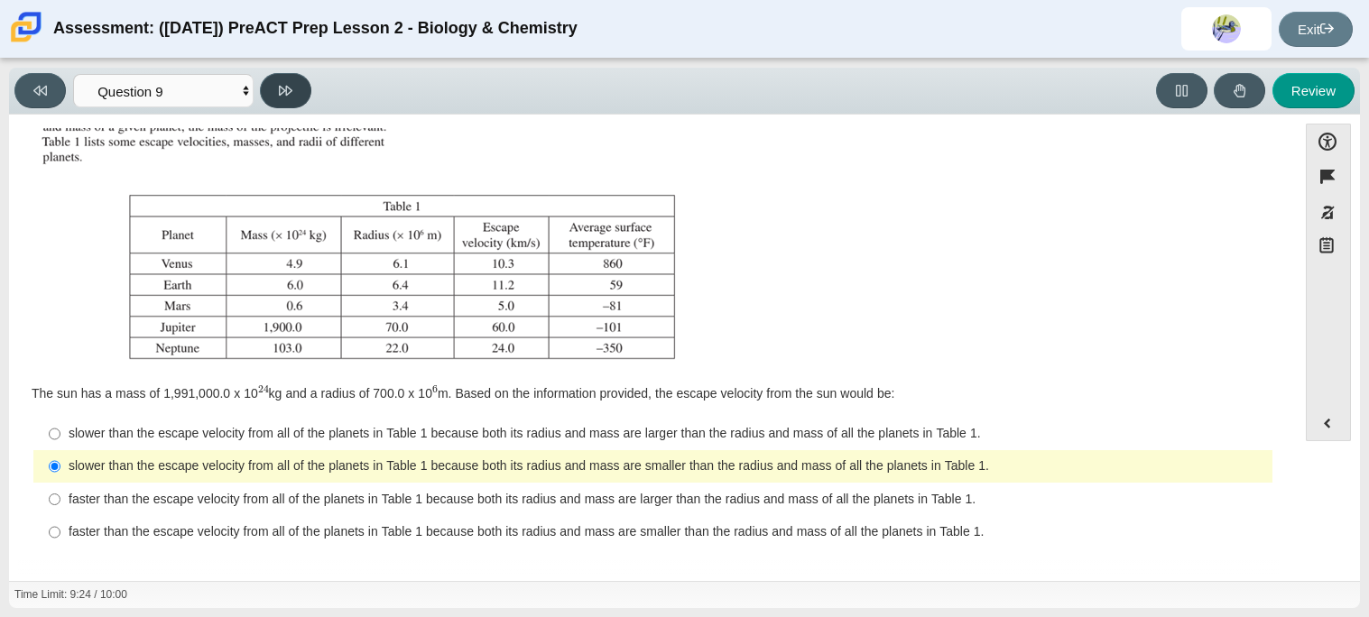
click at [294, 91] on button at bounding box center [285, 90] width 51 height 35
select select "b9bf8baa-c570-4e7d-b5c0-da6c71b27e9c"
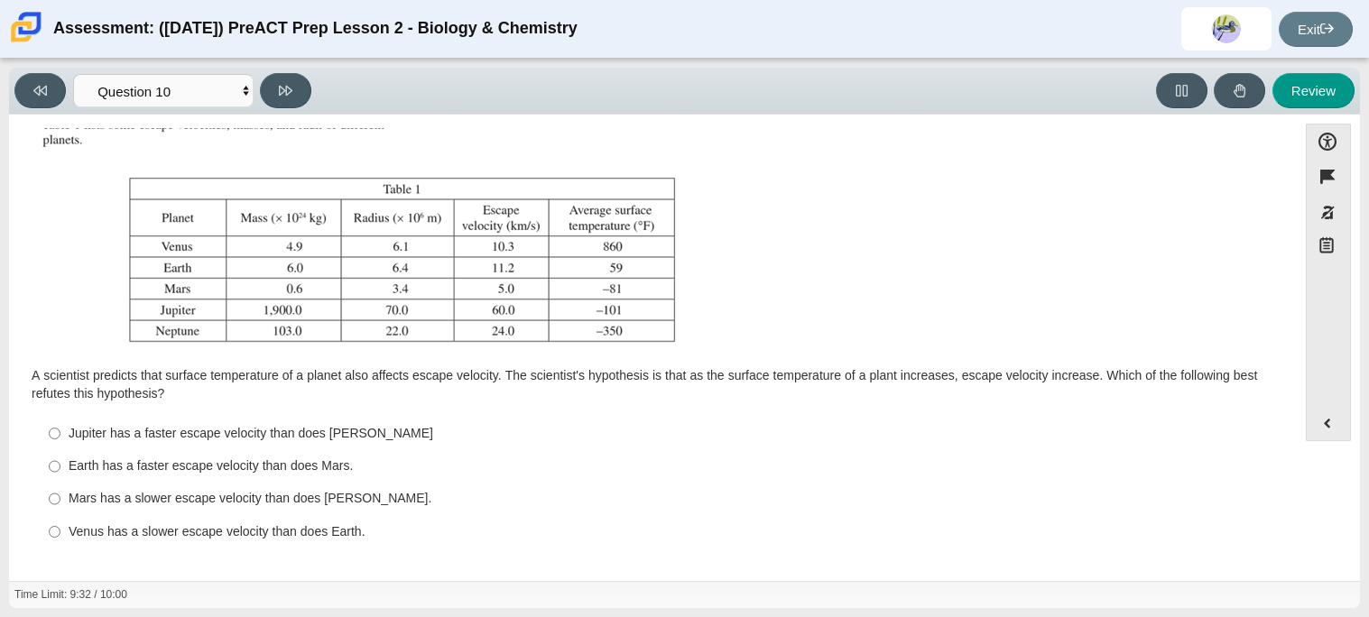
click at [243, 508] on label "Mars has a slower escape velocity than does Venus. Mars has a slower escape vel…" at bounding box center [654, 499] width 1236 height 32
click at [60, 508] on input "Mars has a slower escape velocity than does Venus. Mars has a slower escape vel…" at bounding box center [55, 499] width 12 height 32
radio input "true"
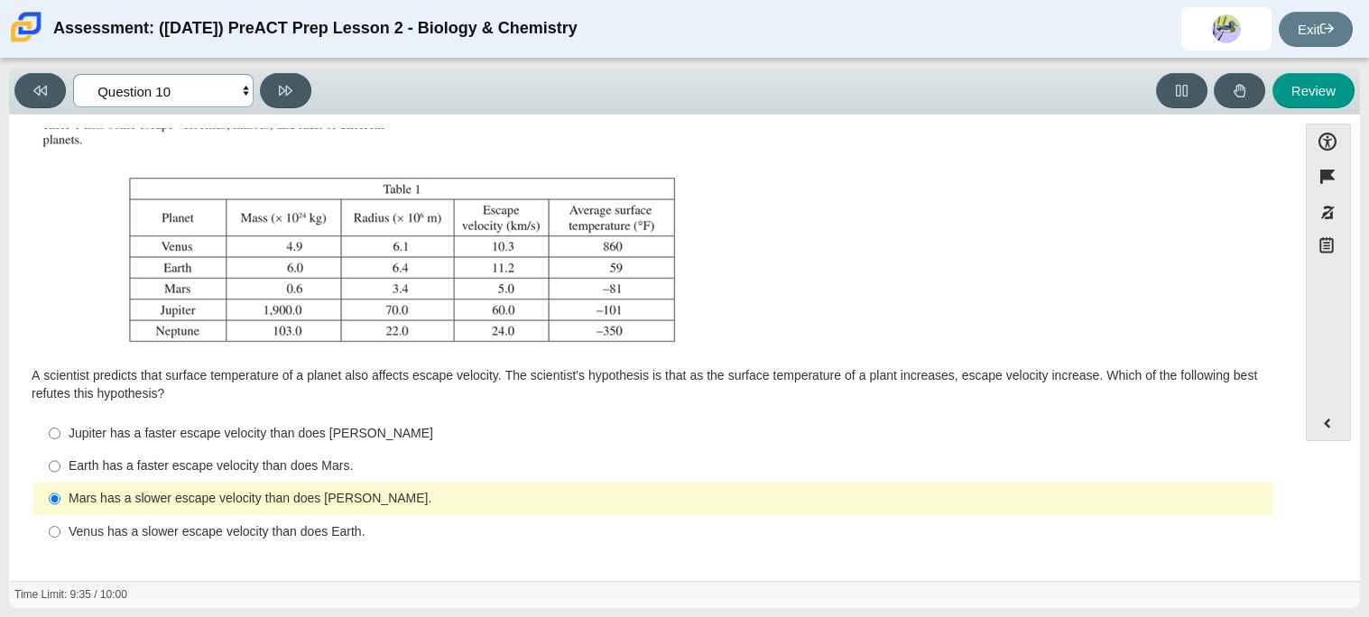
click at [240, 96] on select "Questions Question 1 Question 2 Question 3 Question 4 Question 5 Question 6 Que…" at bounding box center [163, 90] width 180 height 33
select select "review"
click at [73, 74] on select "Questions Question 1 Question 2 Question 3 Question 4 Question 5 Question 6 Que…" at bounding box center [163, 90] width 180 height 33
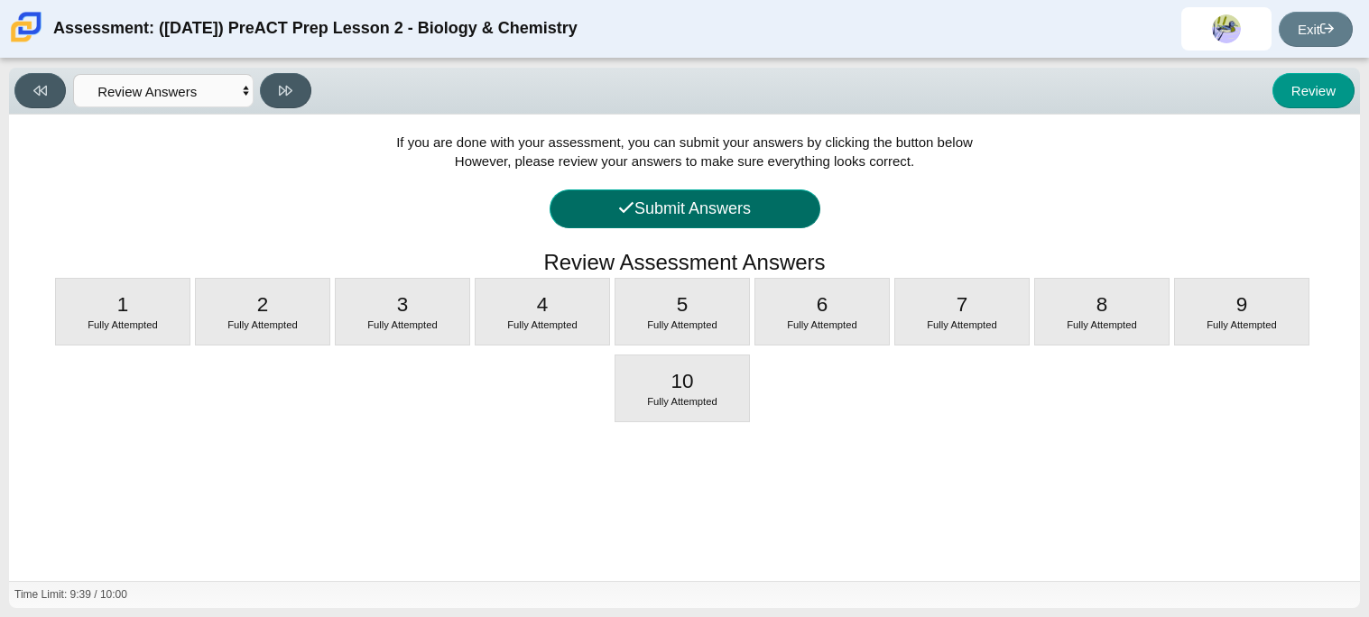
click at [658, 193] on button "Submit Answers" at bounding box center [685, 208] width 271 height 39
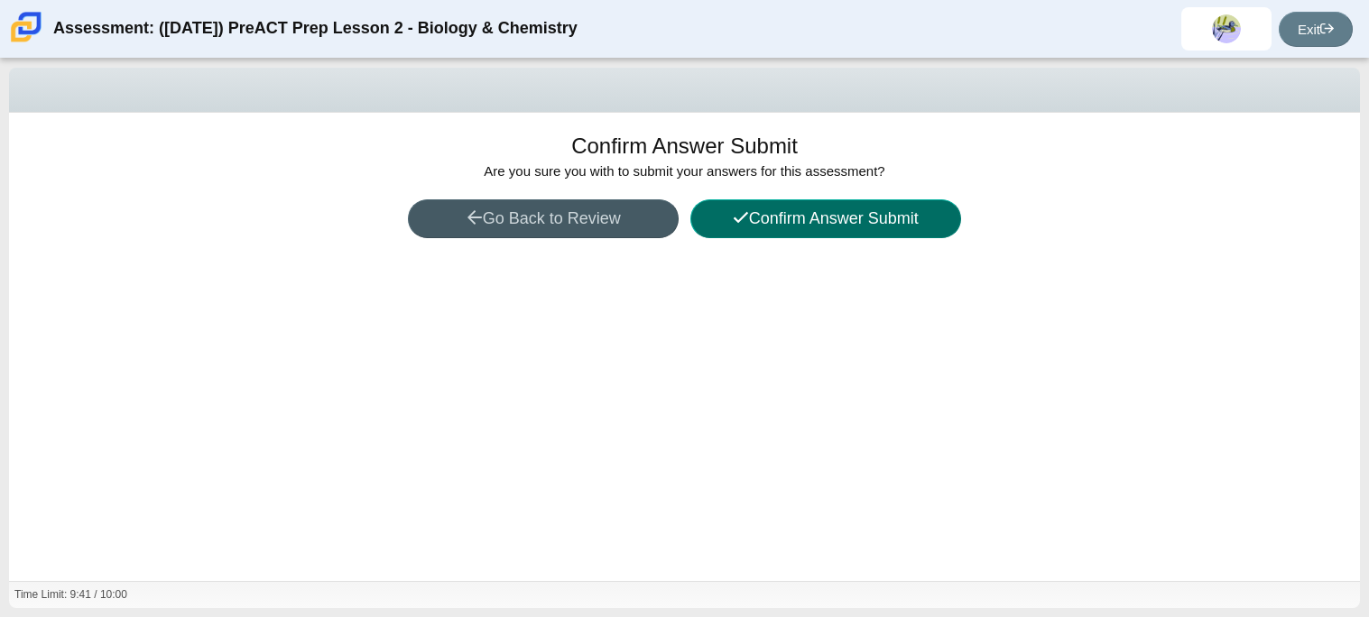
click at [713, 206] on button "Confirm Answer Submit" at bounding box center [825, 218] width 271 height 39
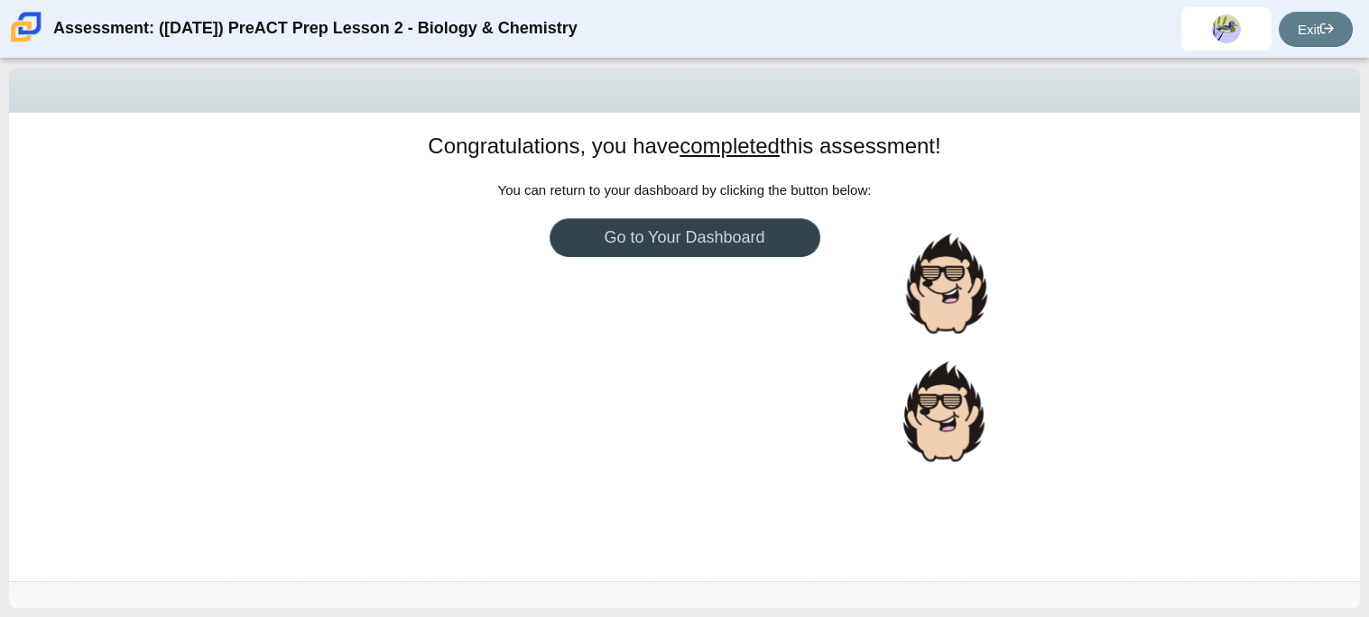
click at [701, 224] on link "Go to Your Dashboard" at bounding box center [685, 237] width 271 height 39
